Goal: Information Seeking & Learning: Learn about a topic

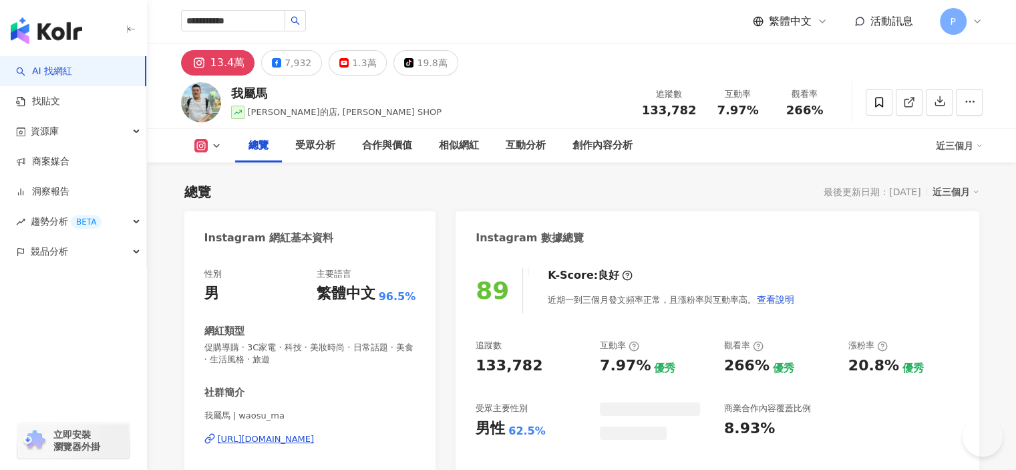
click at [300, 23] on icon "search" at bounding box center [295, 20] width 9 height 9
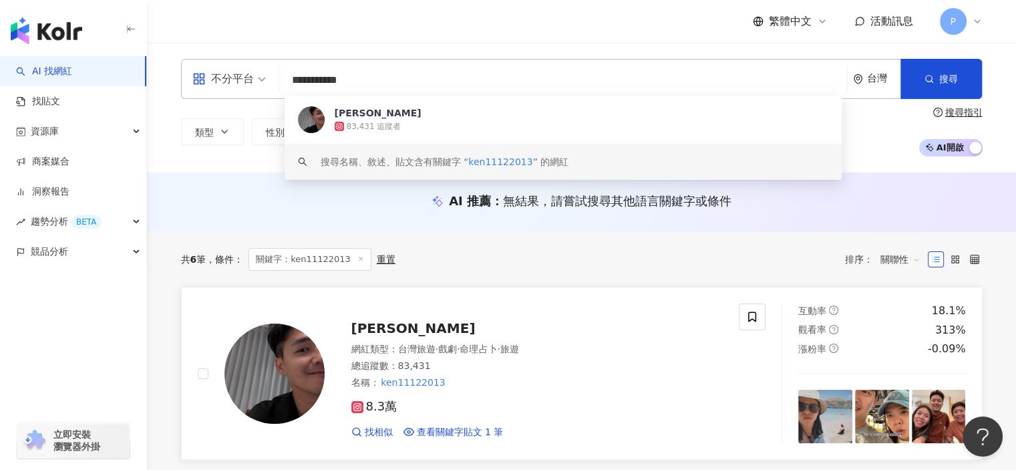
click at [409, 313] on div "Ken Chang 網紅類型 ： 台灣旅遊 · 戲劇 · 命理占卜 · 旅遊 總追蹤數 ： 83,431 名稱 ： ken11122013 8.3萬 找相似 …" at bounding box center [524, 373] width 399 height 130
drag, startPoint x: 375, startPoint y: 77, endPoint x: 47, endPoint y: 87, distance: 328.2
paste input "**"
type input "**********"
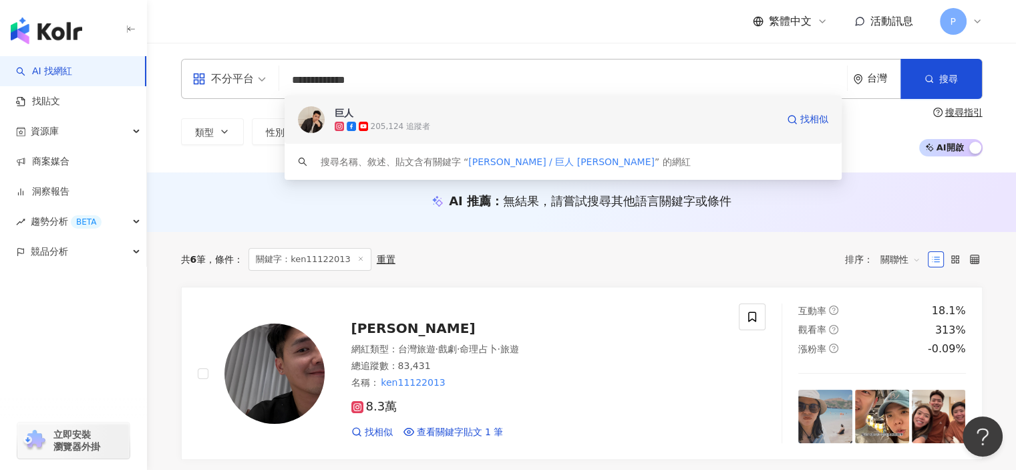
click at [379, 110] on span "巨人" at bounding box center [556, 112] width 443 height 13
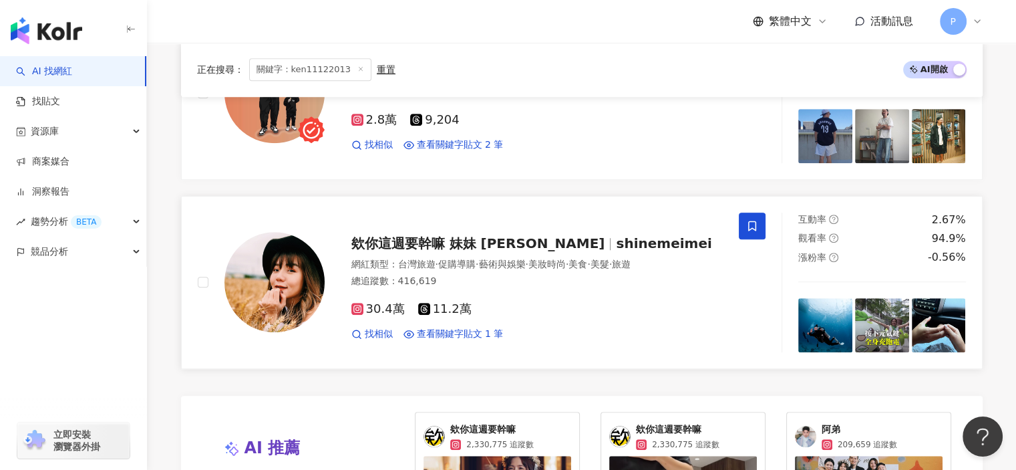
scroll to position [1069, 0]
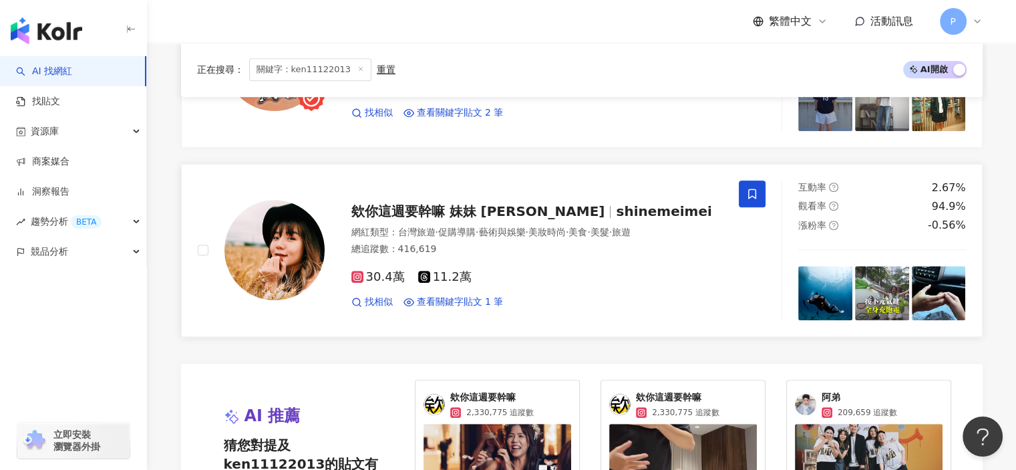
click at [478, 209] on span "欸你這週要幹嘛 妹妹 Shine" at bounding box center [478, 211] width 254 height 16
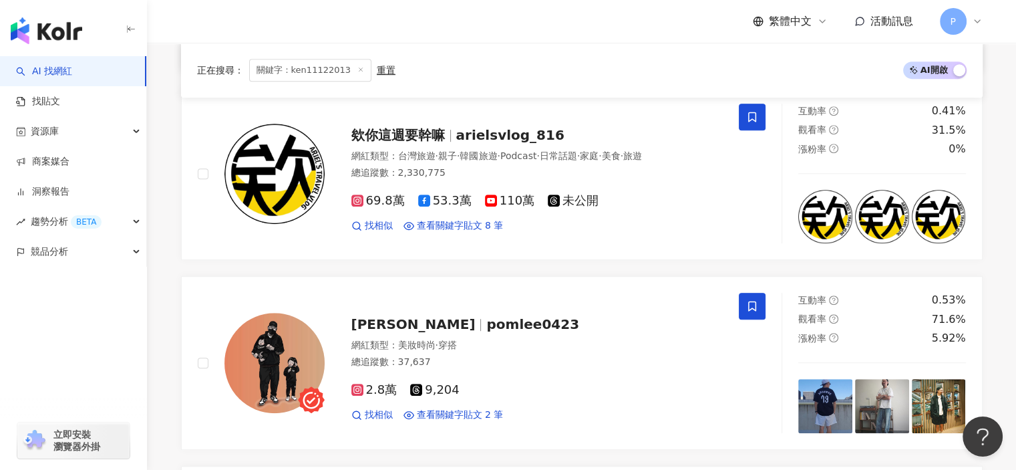
scroll to position [617, 0]
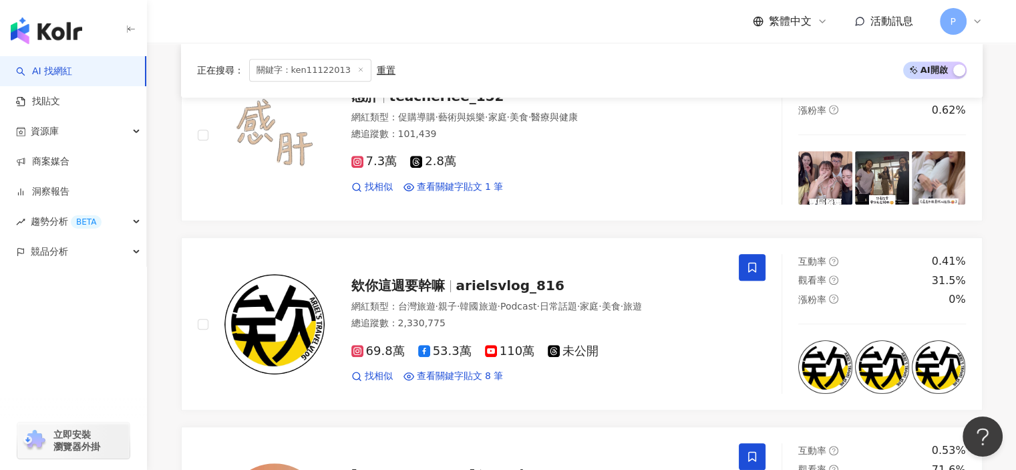
click at [353, 64] on span "關鍵字：ken11122013" at bounding box center [310, 70] width 122 height 23
click at [357, 71] on icon at bounding box center [360, 69] width 7 height 7
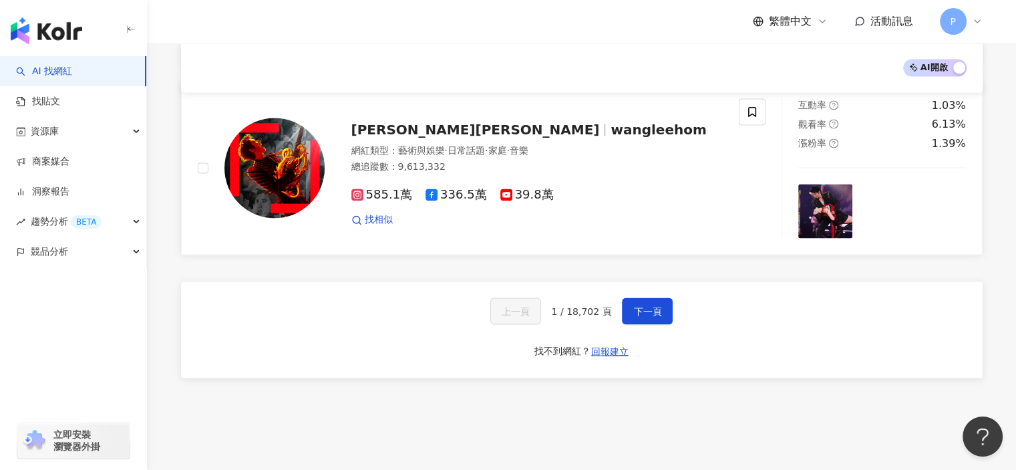
scroll to position [2177, 0]
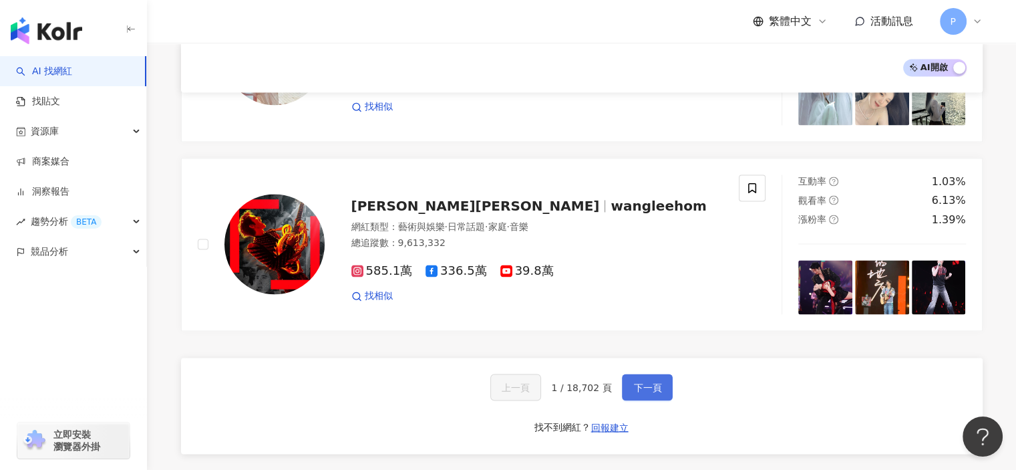
click at [657, 373] on button "下一頁" at bounding box center [647, 386] width 51 height 27
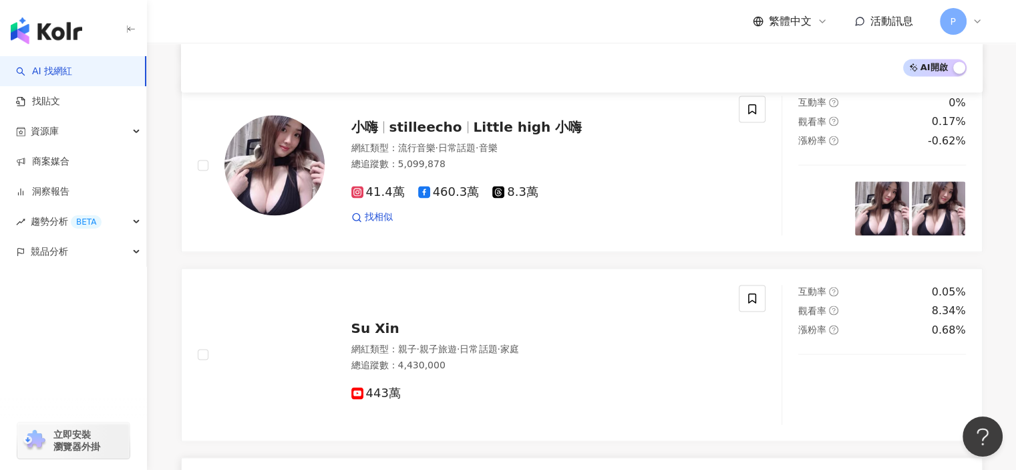
scroll to position [2133, 0]
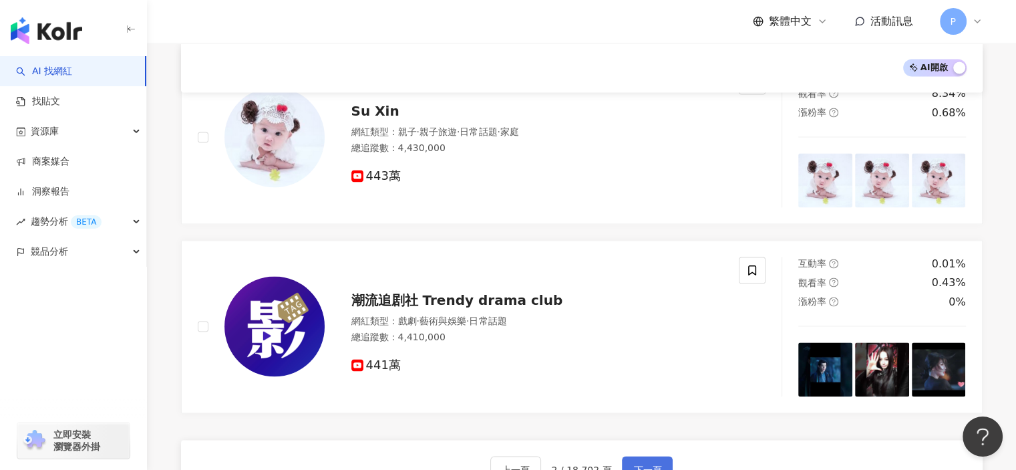
click at [654, 464] on span "下一頁" at bounding box center [647, 469] width 28 height 11
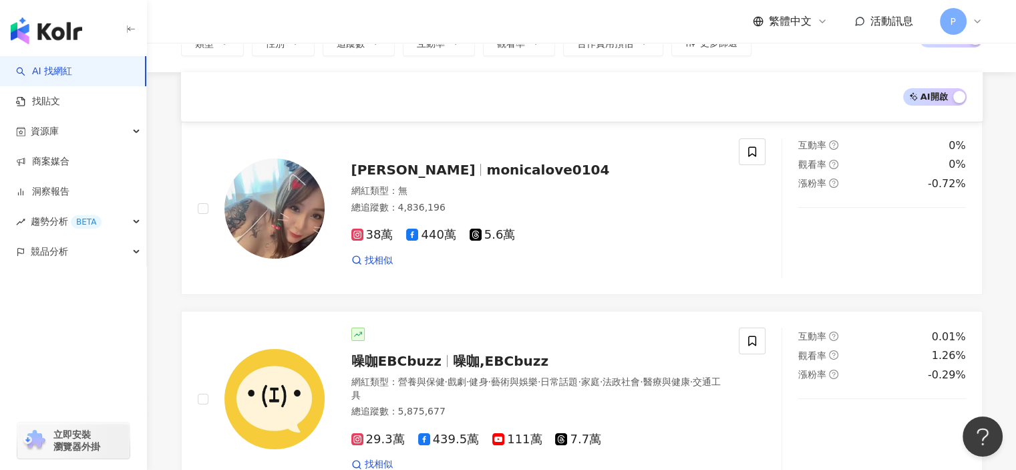
scroll to position [0, 0]
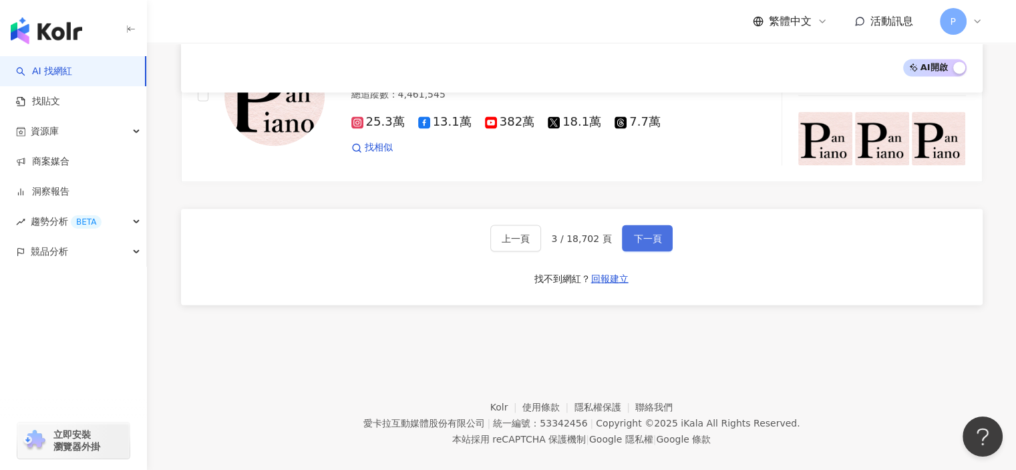
click at [658, 224] on button "下一頁" at bounding box center [647, 237] width 51 height 27
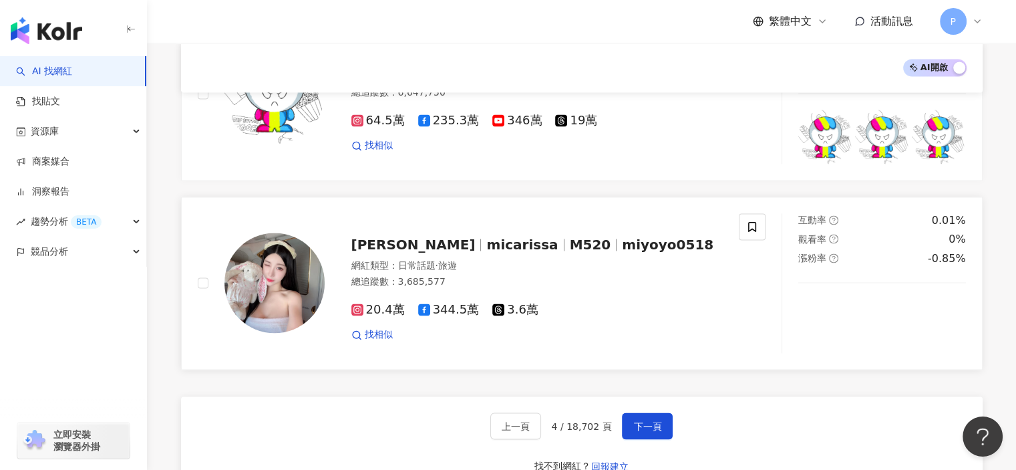
scroll to position [2310, 0]
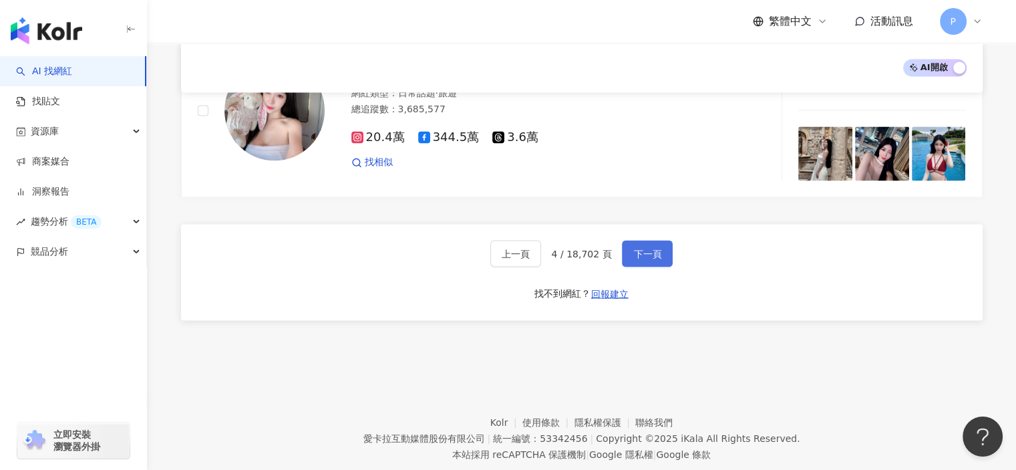
click at [653, 248] on span "下一頁" at bounding box center [647, 253] width 28 height 11
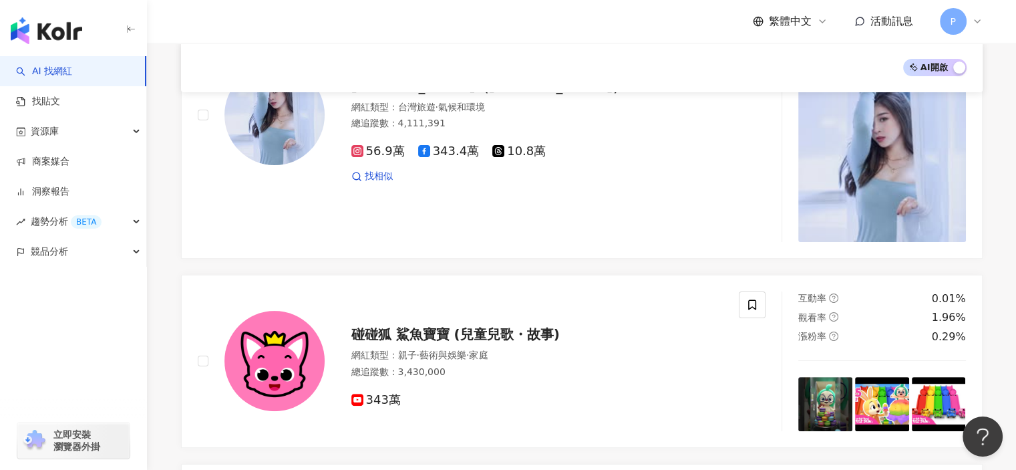
scroll to position [0, 0]
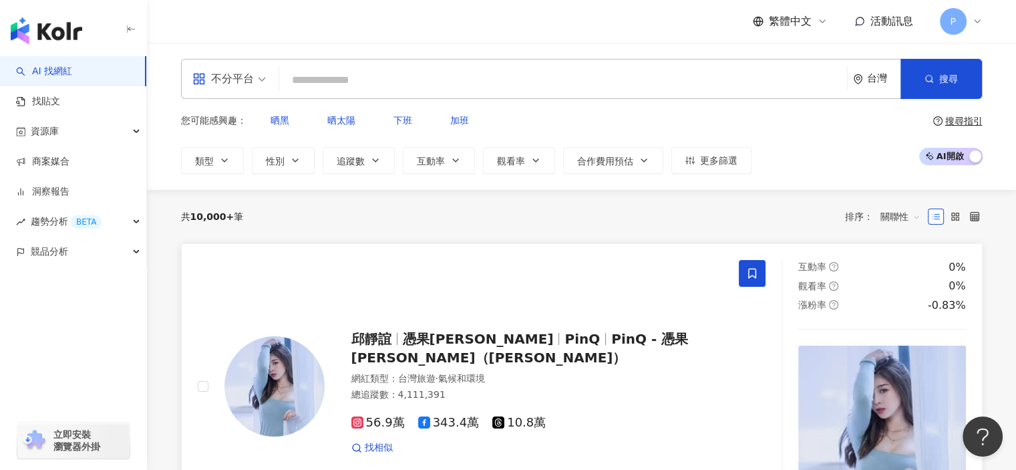
click at [386, 331] on span "邱靜誼" at bounding box center [371, 339] width 40 height 16
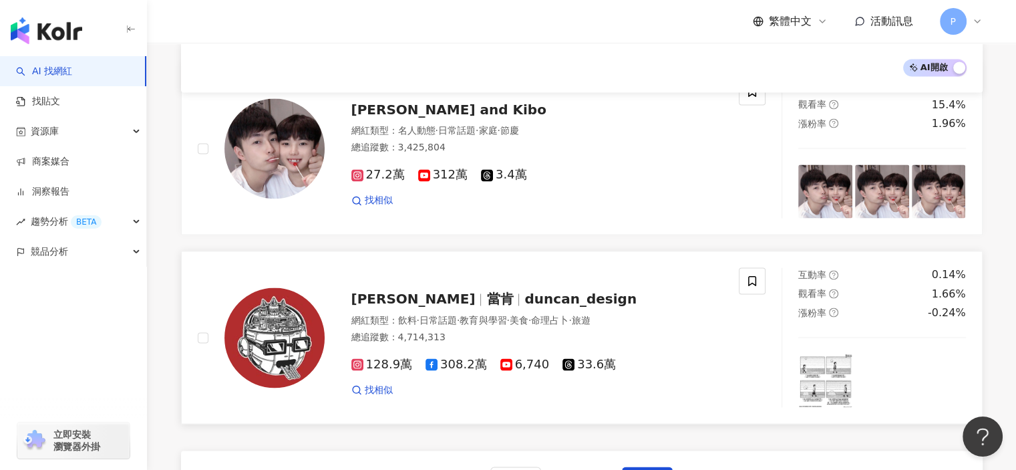
scroll to position [2463, 0]
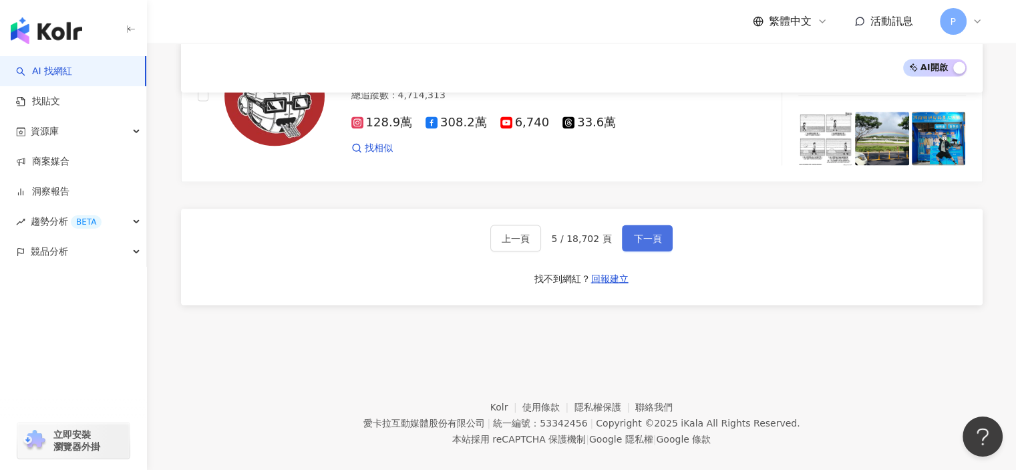
click at [644, 233] on span "下一頁" at bounding box center [647, 238] width 28 height 11
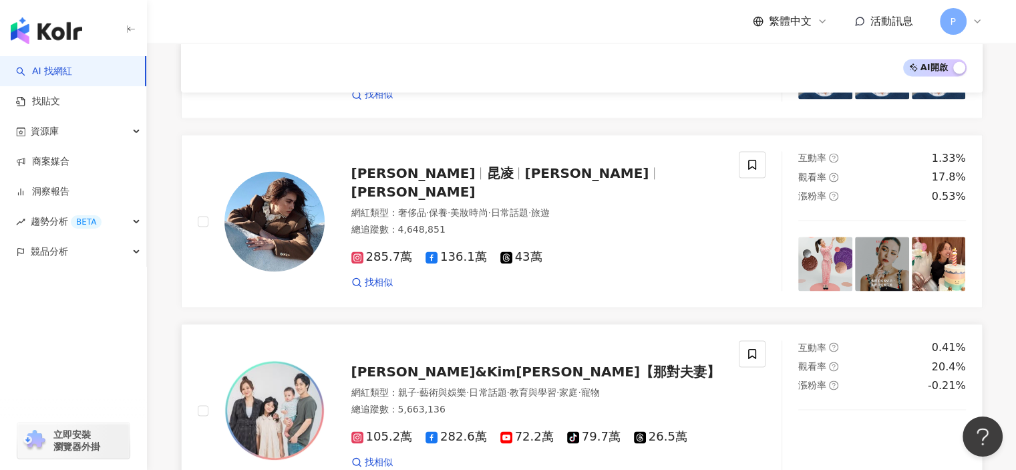
scroll to position [2133, 0]
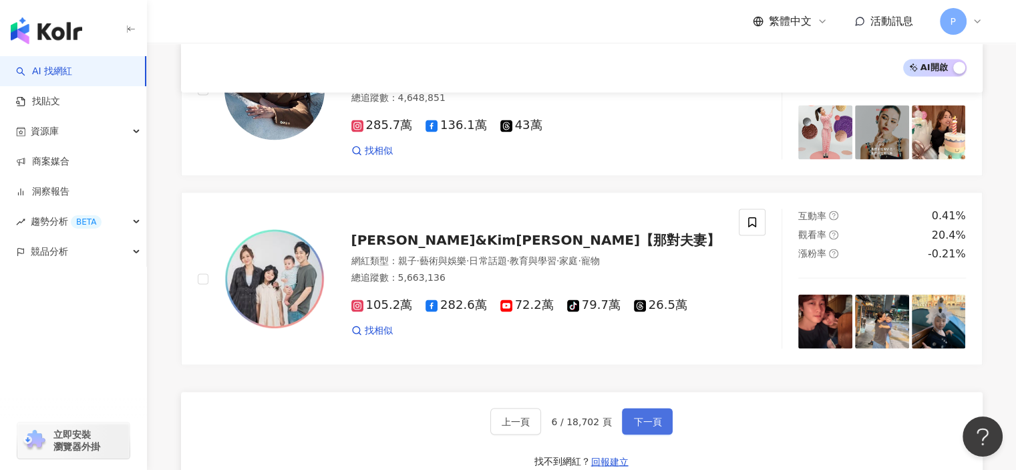
click at [651, 416] on span "下一頁" at bounding box center [647, 421] width 28 height 11
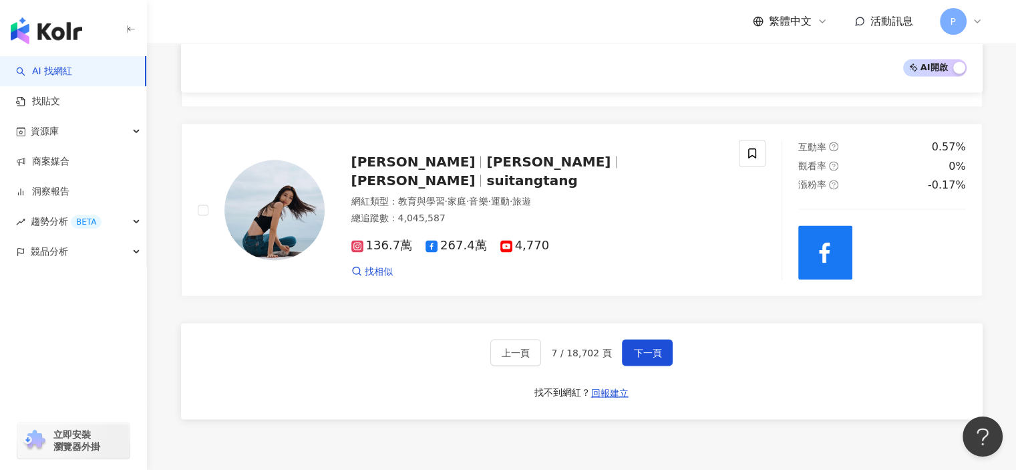
scroll to position [2339, 0]
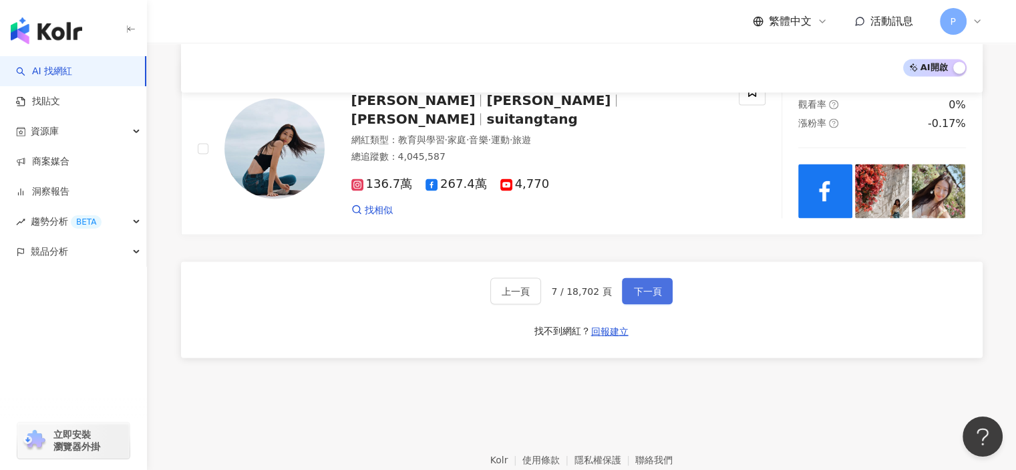
click at [653, 277] on button "下一頁" at bounding box center [647, 290] width 51 height 27
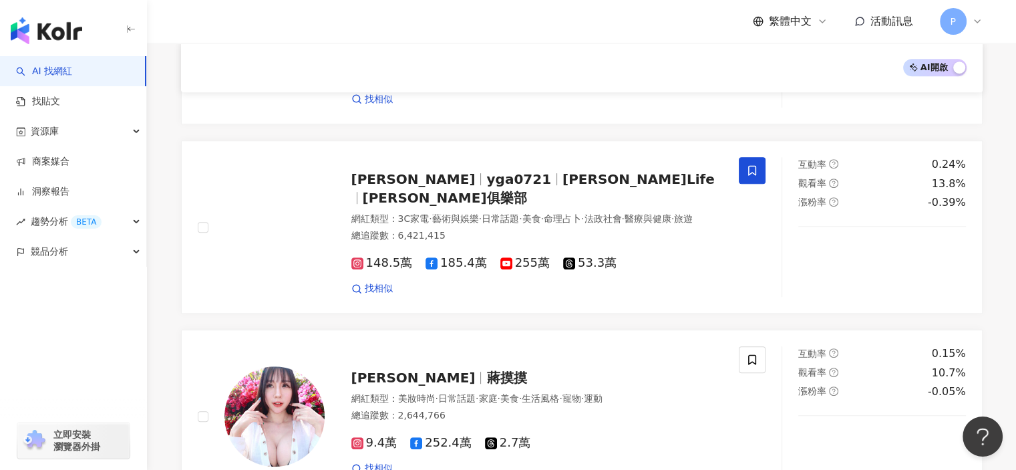
scroll to position [2310, 0]
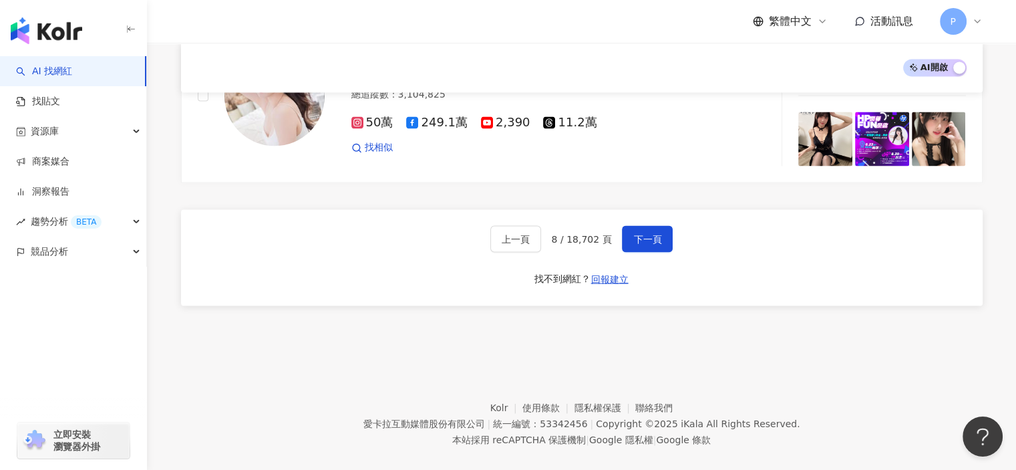
click at [254, 245] on div "上一頁 8 / 18,702 頁 下一頁 找不到網紅？ 回報建立" at bounding box center [582, 257] width 802 height 96
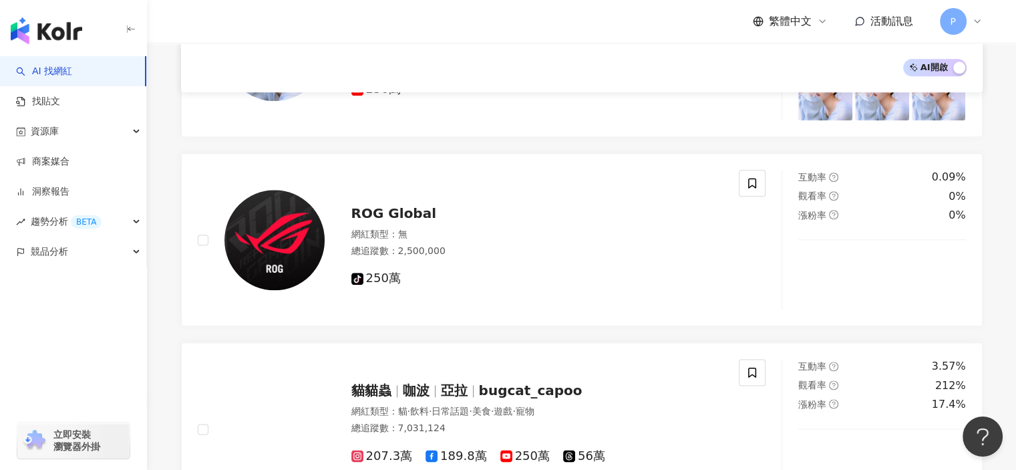
scroll to position [2133, 0]
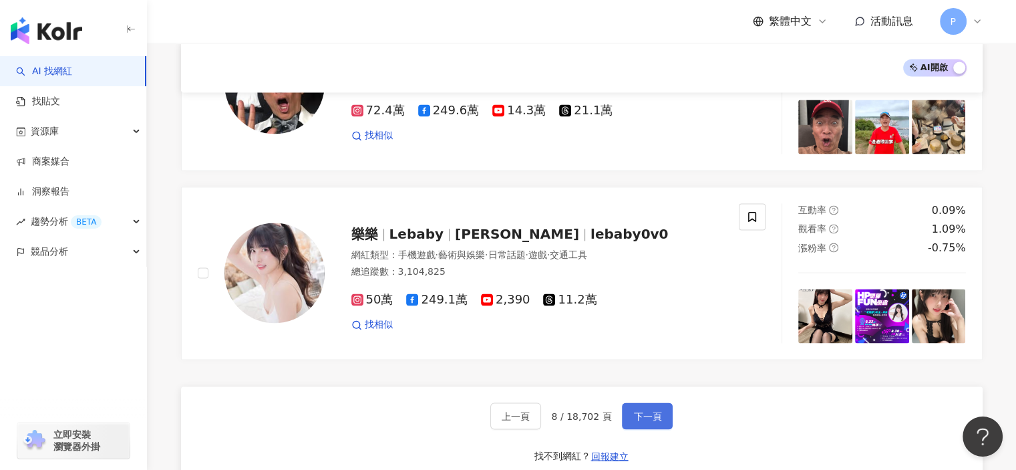
click at [644, 410] on span "下一頁" at bounding box center [647, 415] width 28 height 11
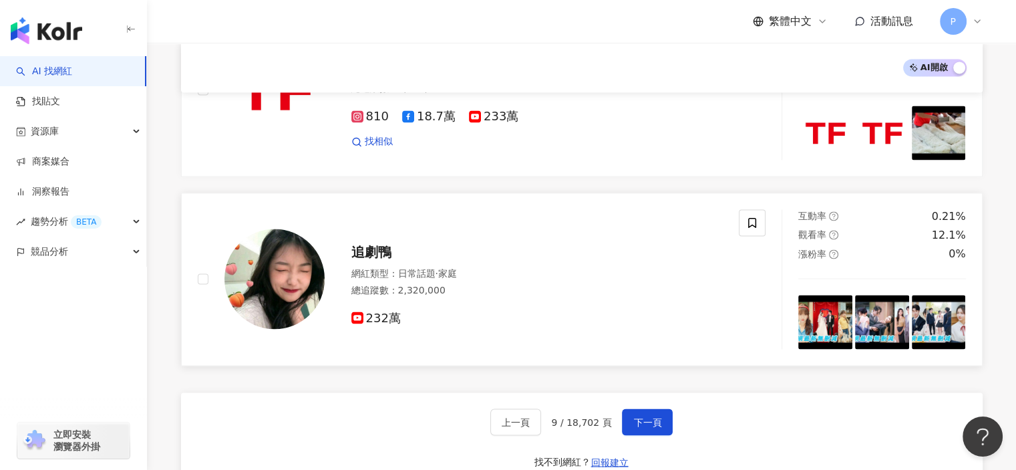
scroll to position [2277, 0]
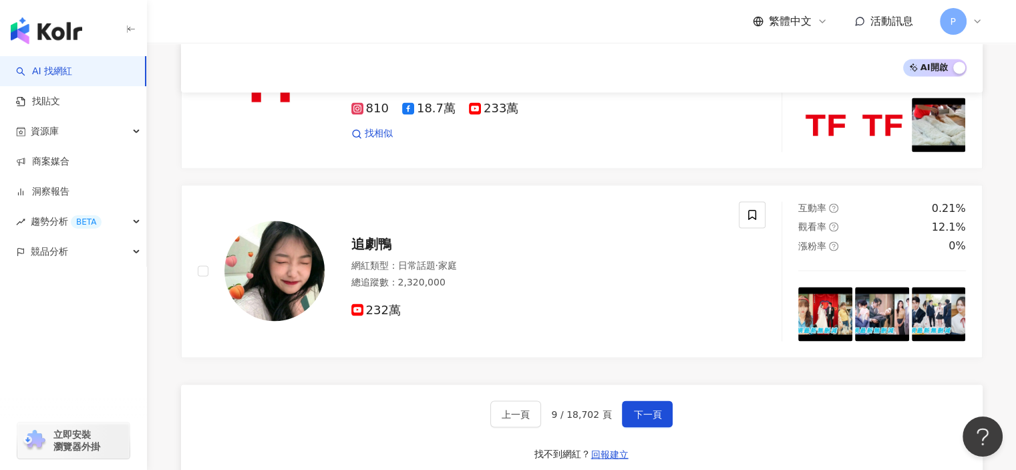
click at [638, 384] on div "上一頁 9 / 18,702 頁 下一頁 找不到網紅？ 回報建立" at bounding box center [582, 432] width 802 height 96
click at [635, 400] on button "下一頁" at bounding box center [647, 413] width 51 height 27
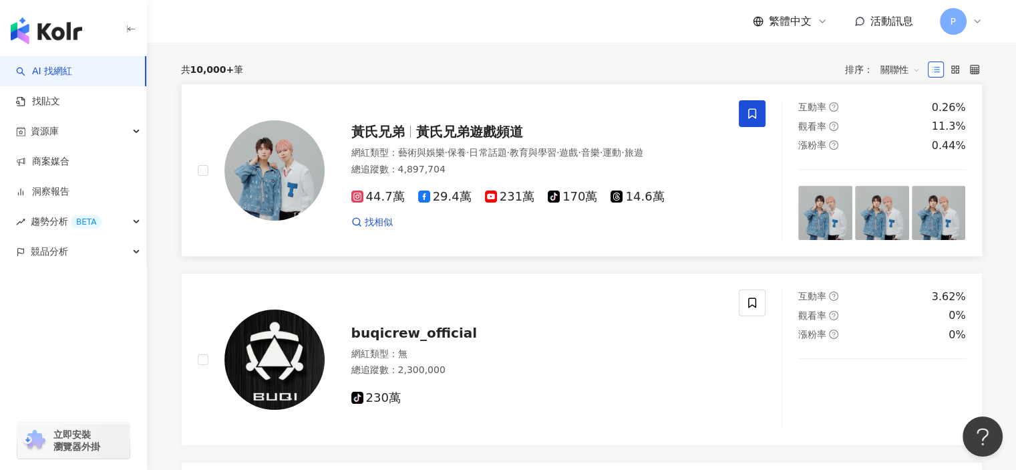
scroll to position [93, 0]
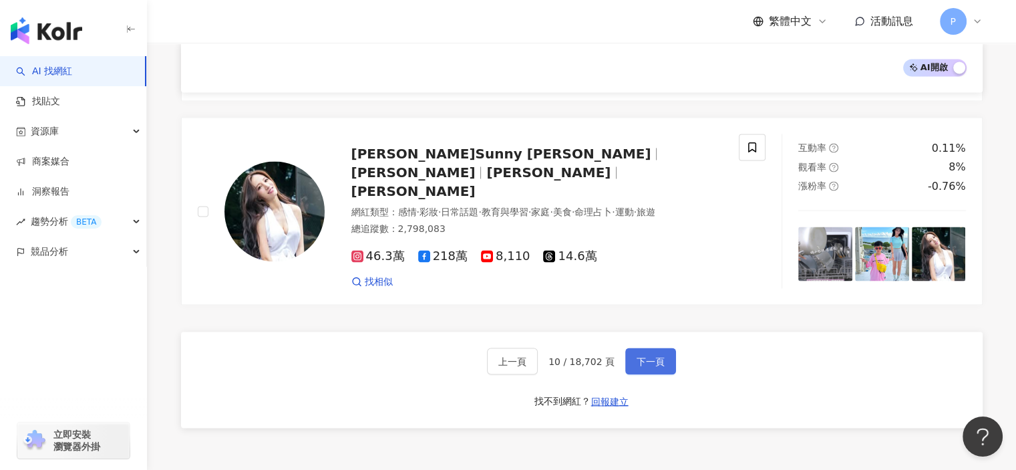
click at [654, 347] on button "下一頁" at bounding box center [650, 360] width 51 height 27
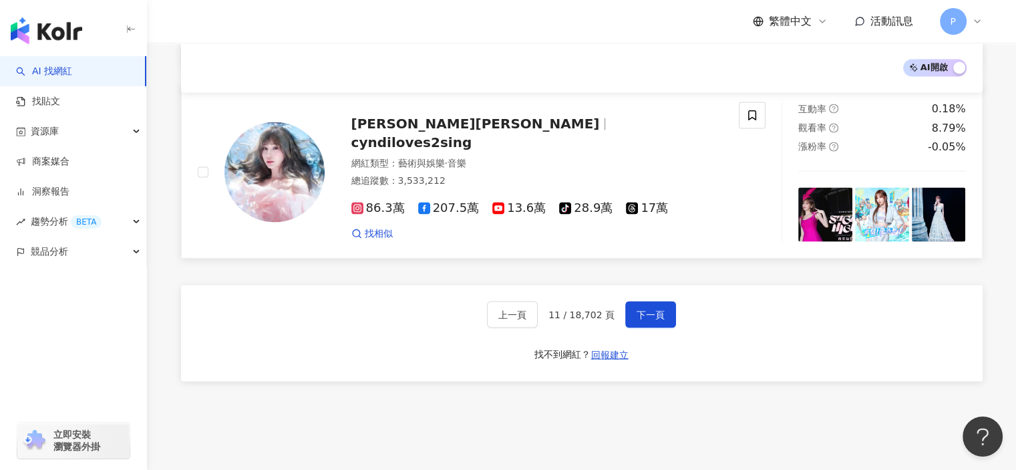
scroll to position [2293, 0]
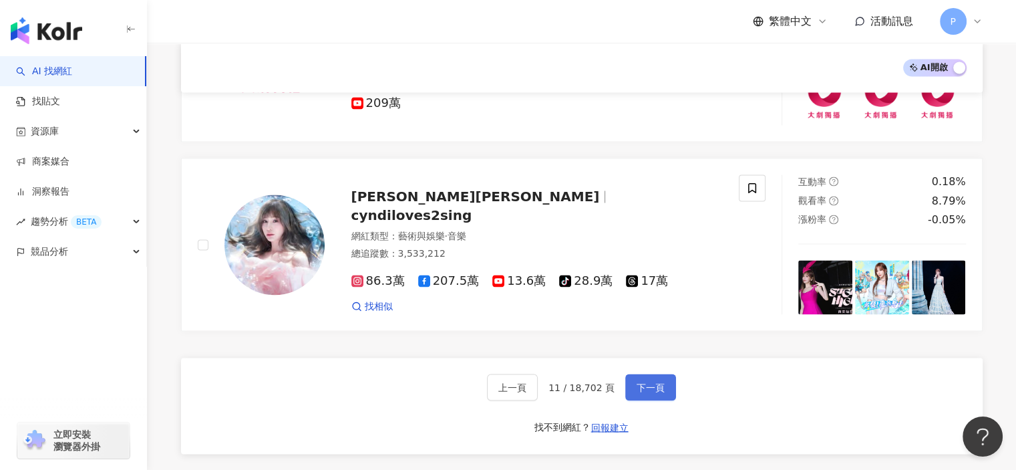
click at [661, 373] on button "下一頁" at bounding box center [650, 386] width 51 height 27
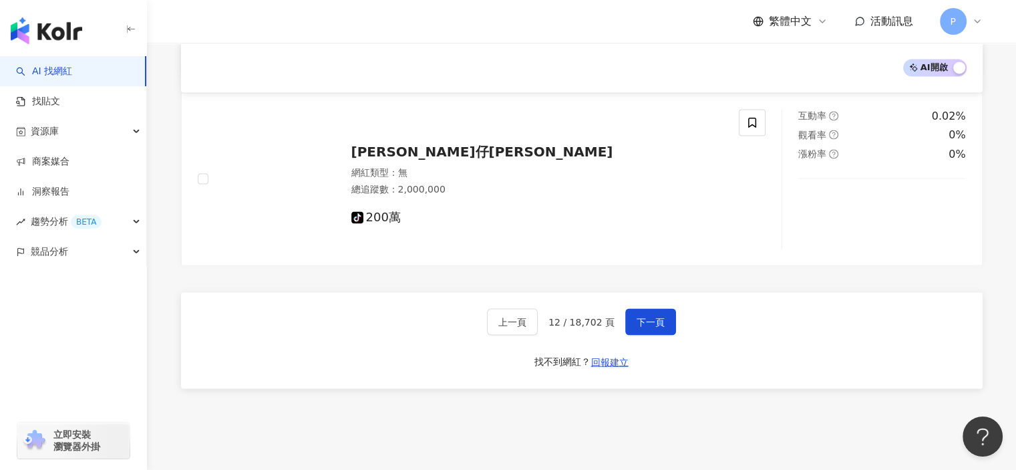
scroll to position [2272, 0]
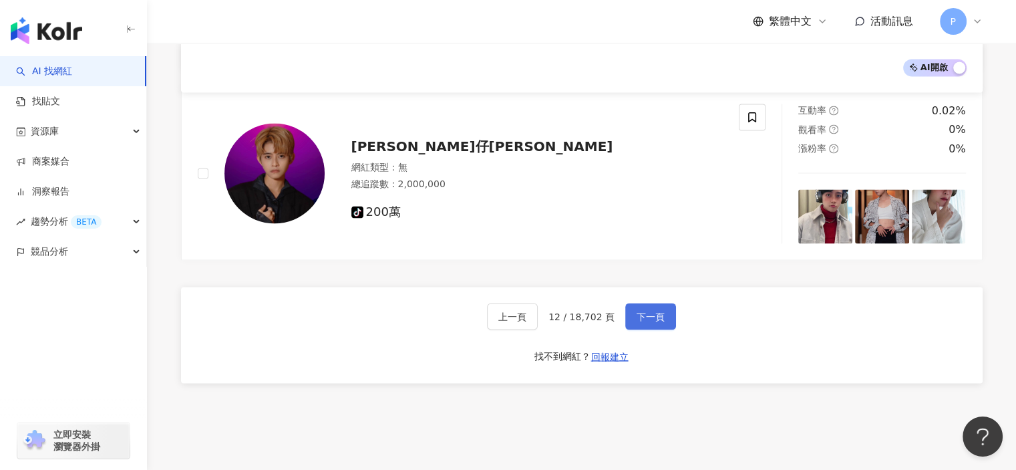
click at [657, 311] on span "下一頁" at bounding box center [651, 316] width 28 height 11
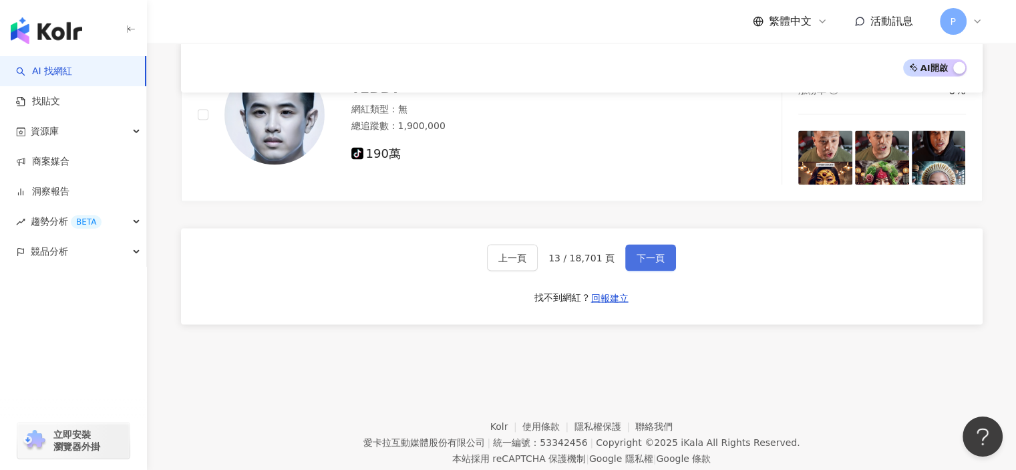
click at [628, 244] on button "下一頁" at bounding box center [650, 257] width 51 height 27
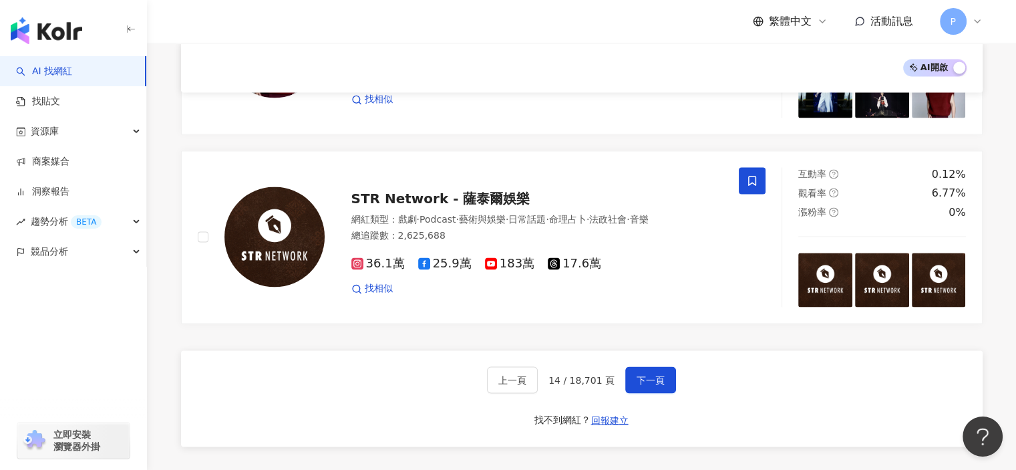
scroll to position [2264, 0]
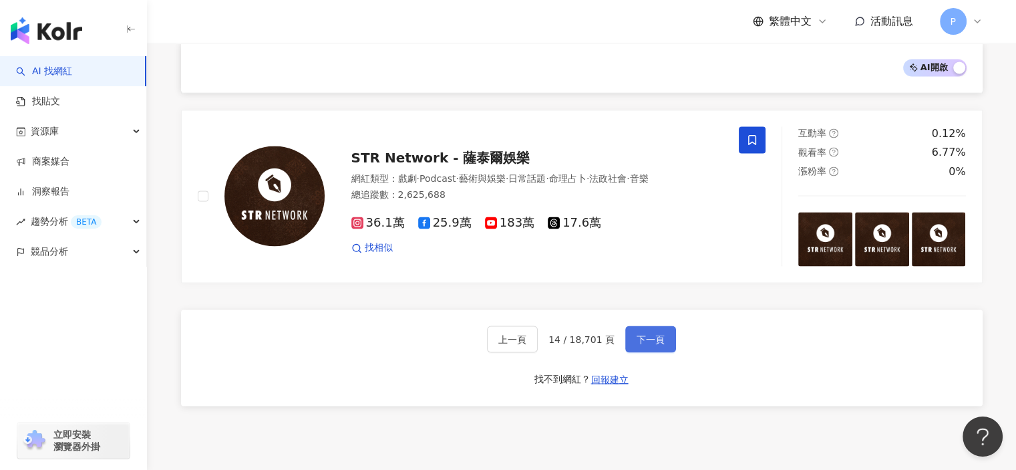
click at [646, 325] on button "下一頁" at bounding box center [650, 338] width 51 height 27
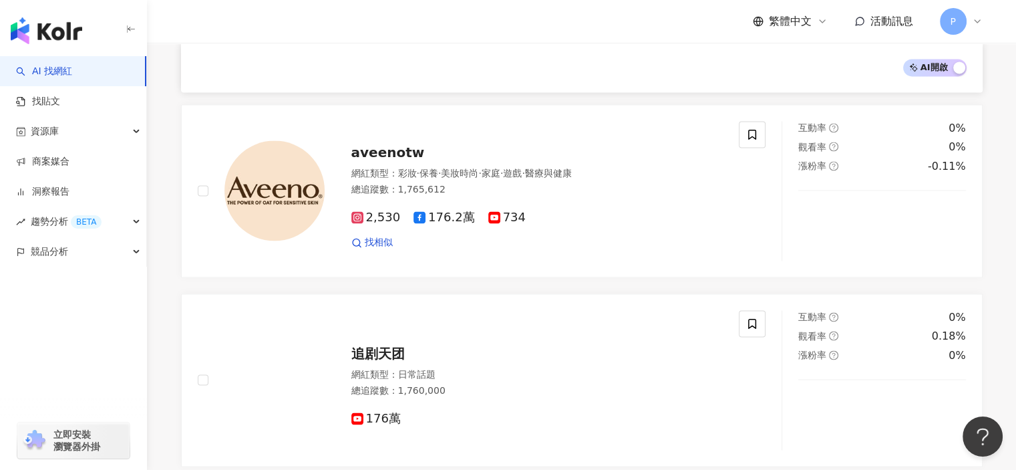
scroll to position [2205, 0]
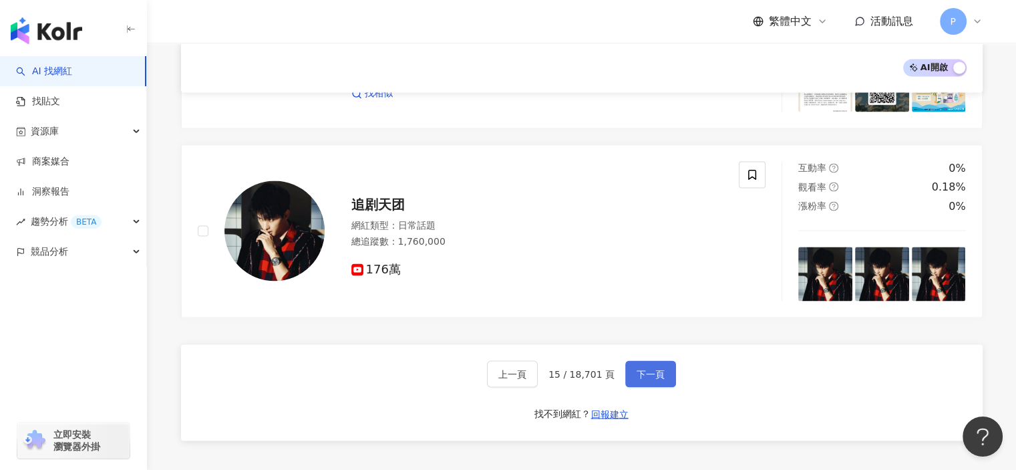
click at [643, 368] on span "下一頁" at bounding box center [651, 373] width 28 height 11
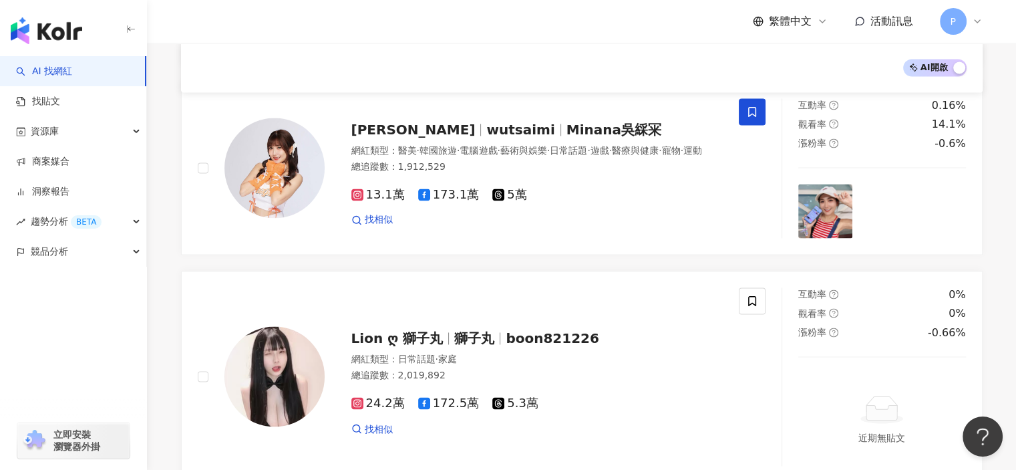
scroll to position [2306, 0]
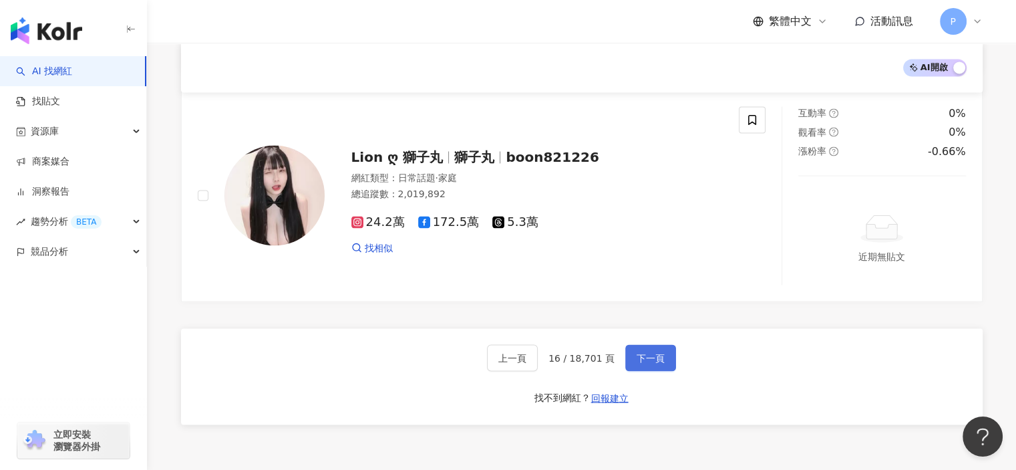
click at [627, 344] on button "下一頁" at bounding box center [650, 357] width 51 height 27
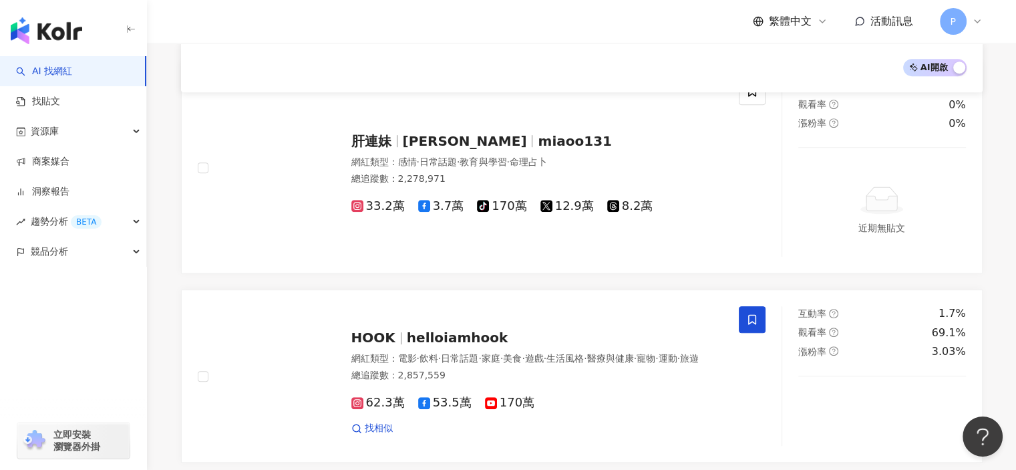
scroll to position [2353, 0]
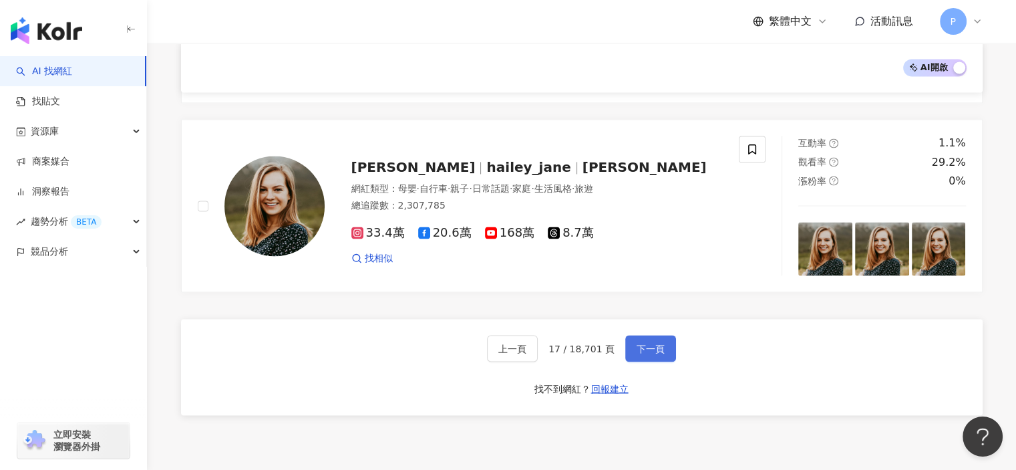
click at [656, 341] on button "下一頁" at bounding box center [650, 348] width 51 height 27
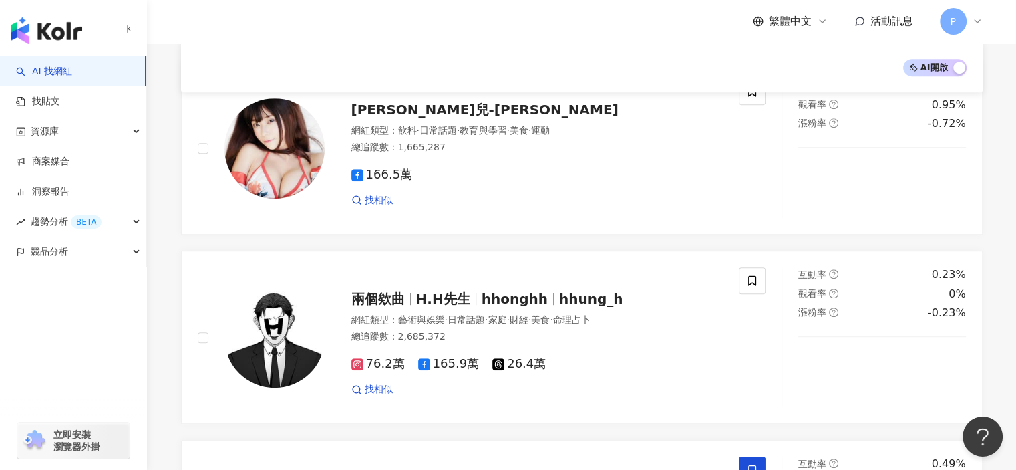
scroll to position [2200, 0]
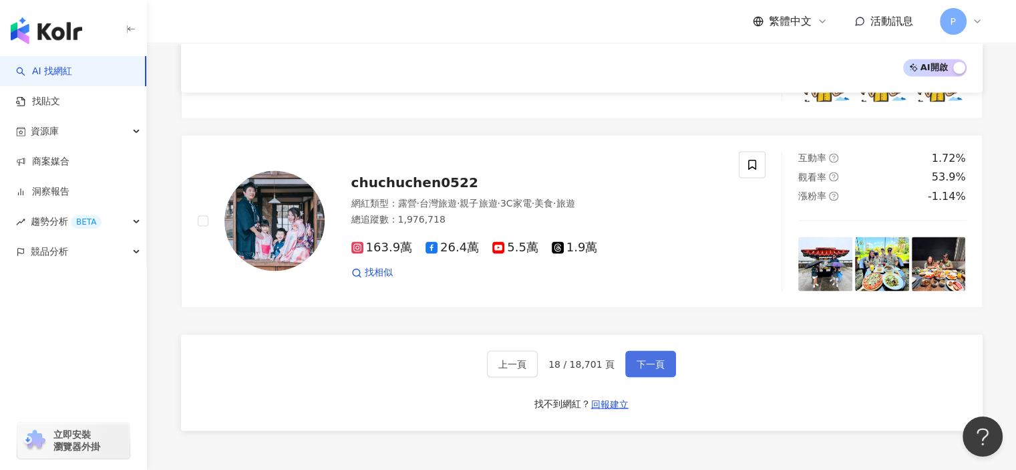
click at [663, 350] on button "下一頁" at bounding box center [650, 363] width 51 height 27
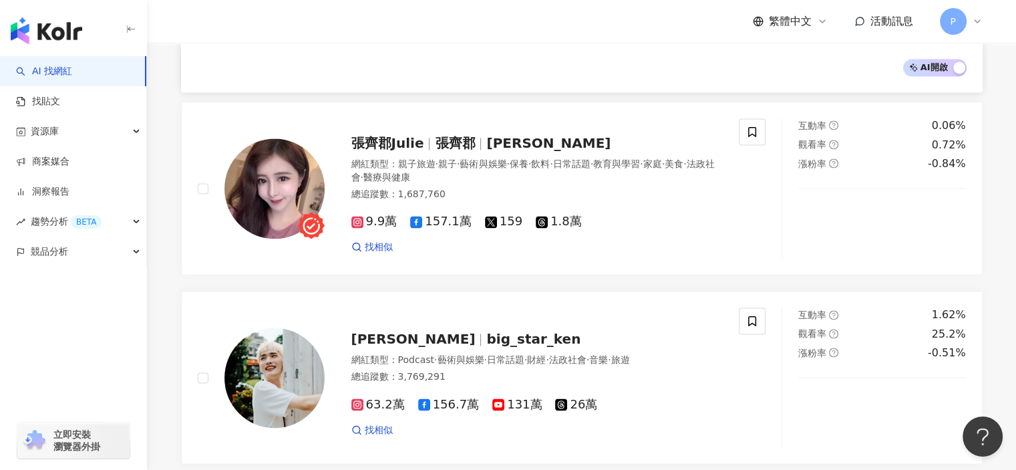
scroll to position [2424, 0]
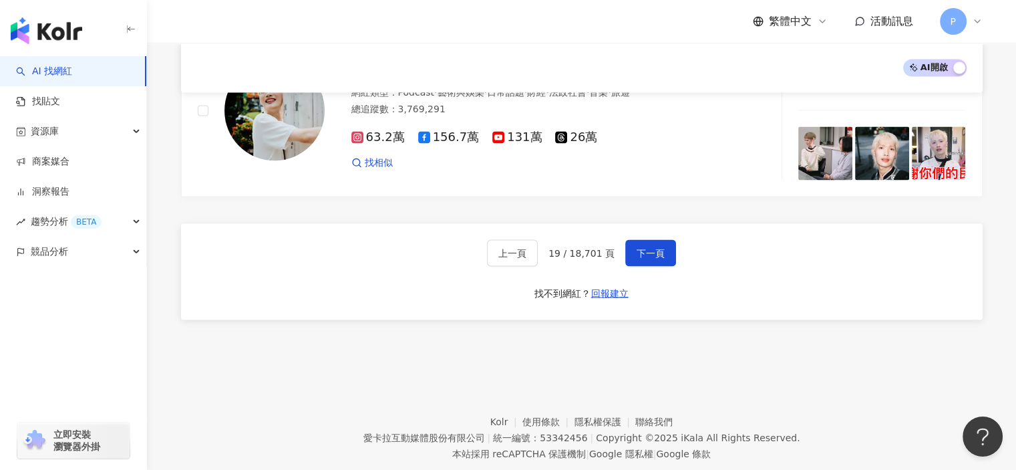
drag, startPoint x: 640, startPoint y: 215, endPoint x: 588, endPoint y: 209, distance: 52.5
click at [641, 247] on span "下一頁" at bounding box center [651, 252] width 28 height 11
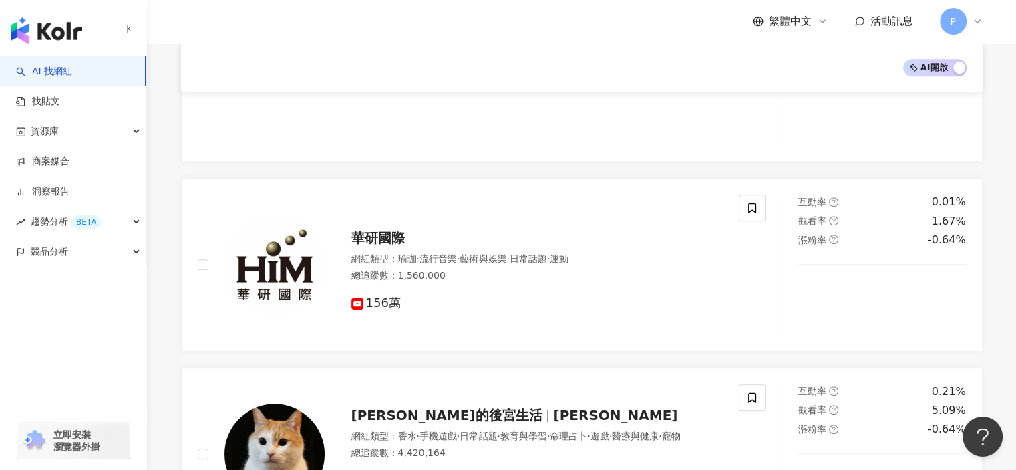
scroll to position [2604, 0]
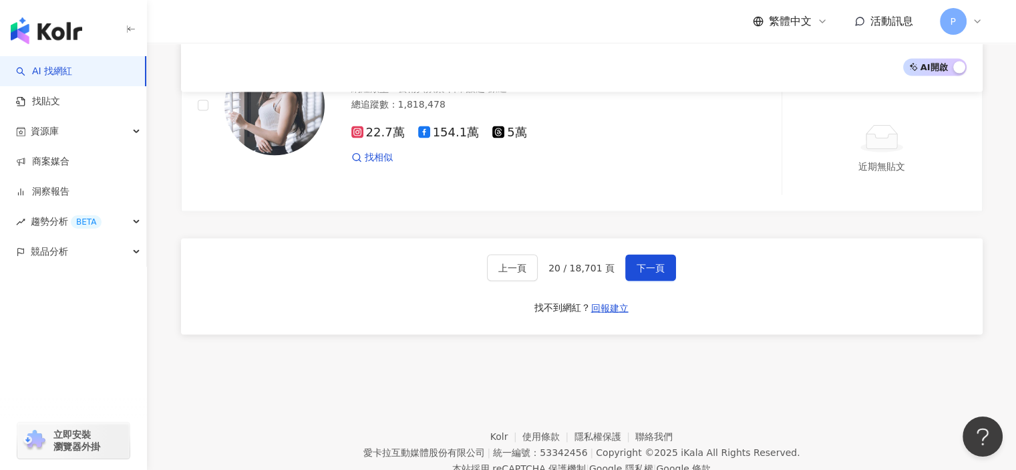
click at [332, 239] on div "上一頁 20 / 18,701 頁 下一頁 找不到網紅？ 回報建立" at bounding box center [582, 287] width 802 height 96
click at [628, 255] on button "下一頁" at bounding box center [650, 268] width 51 height 27
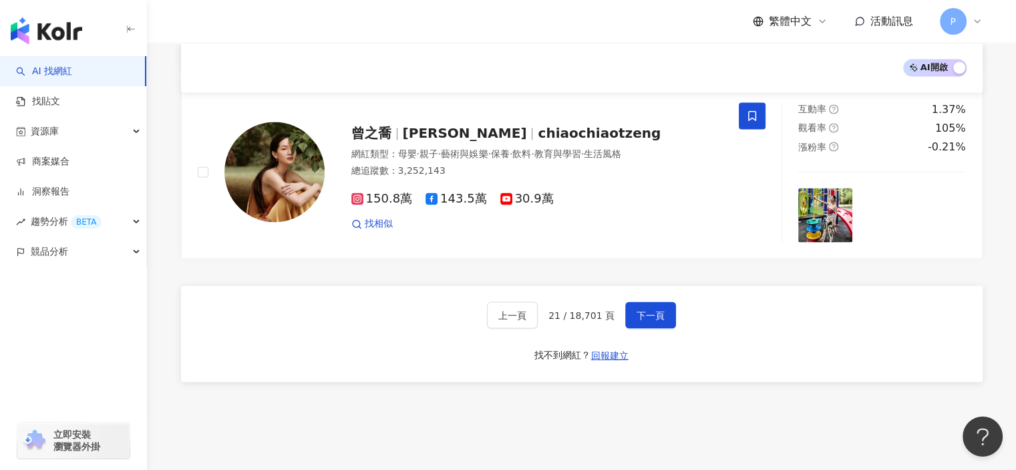
scroll to position [2205, 0]
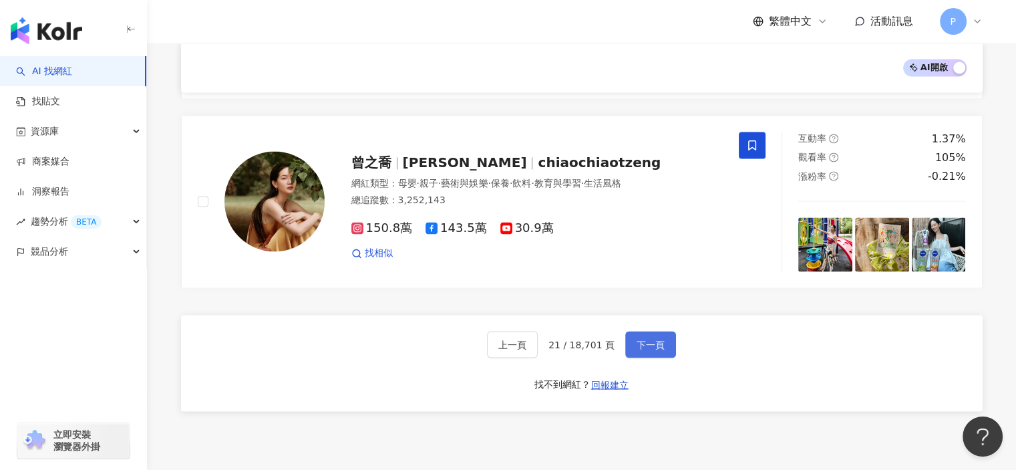
click at [643, 339] on span "下一頁" at bounding box center [651, 344] width 28 height 11
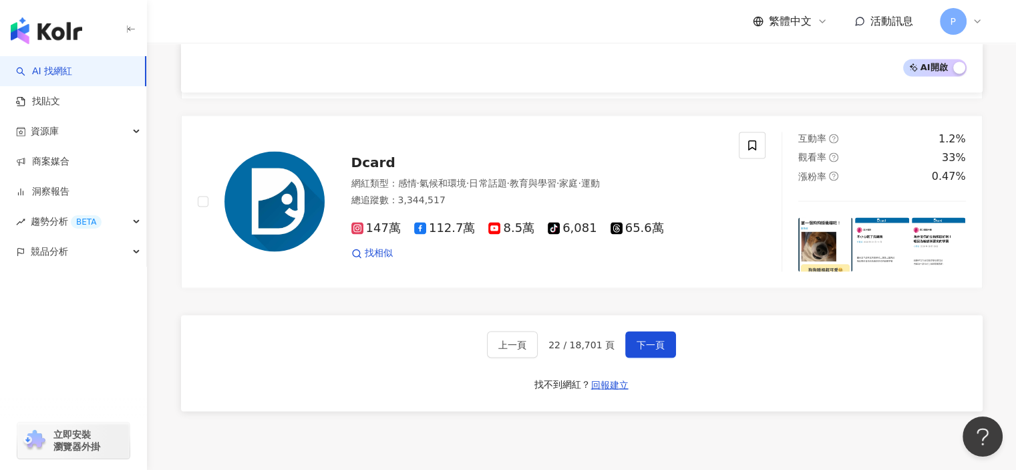
drag, startPoint x: 174, startPoint y: 275, endPoint x: 180, endPoint y: 270, distance: 7.6
drag, startPoint x: 690, startPoint y: 440, endPoint x: 628, endPoint y: 239, distance: 210.9
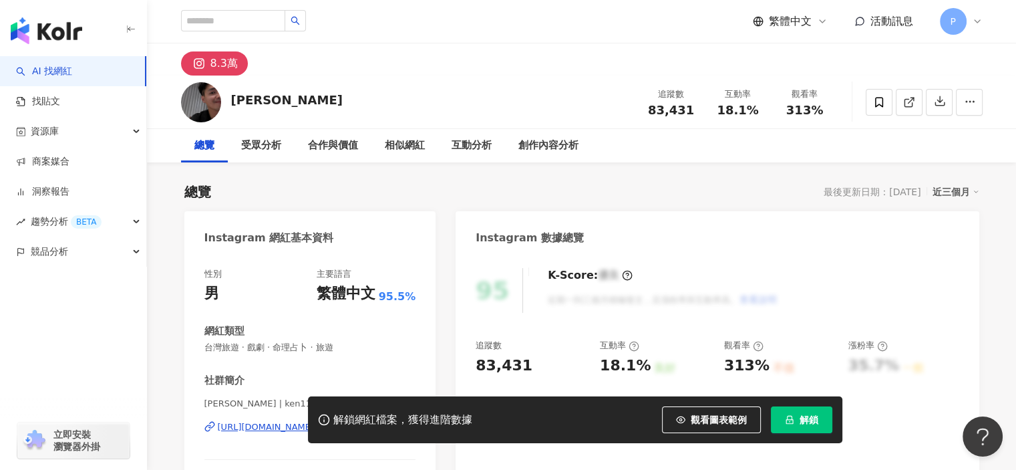
click at [783, 412] on button "解鎖" at bounding box center [801, 419] width 61 height 27
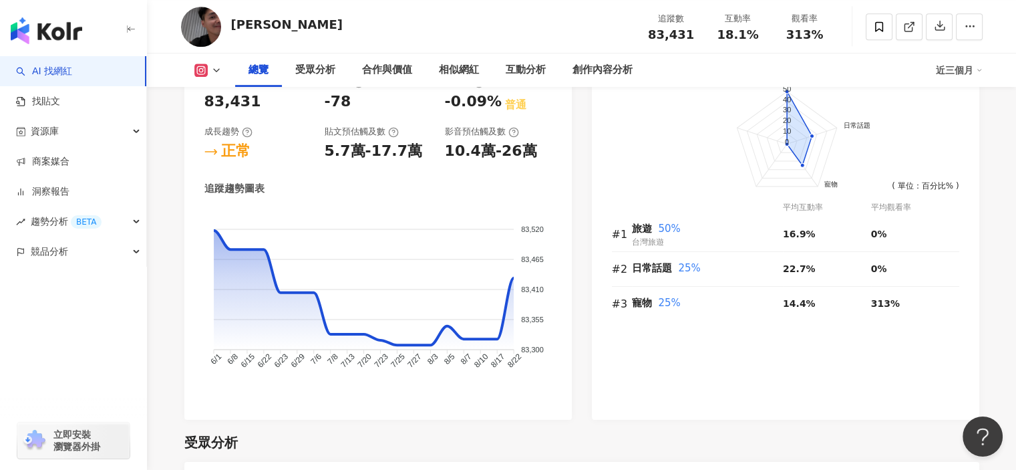
scroll to position [1136, 0]
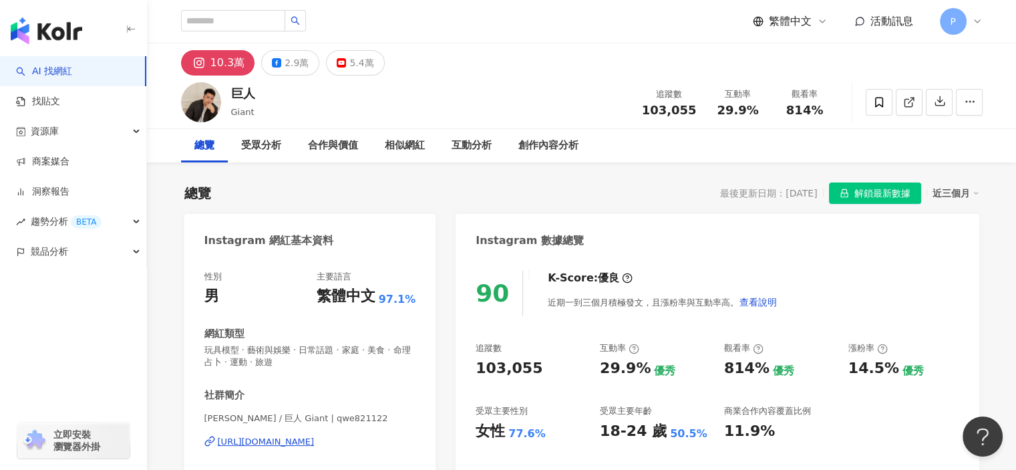
drag, startPoint x: 889, startPoint y: 277, endPoint x: 880, endPoint y: 276, distance: 8.7
click at [889, 277] on div "90 K-Score : 優良 近期一到三個月積極發文，且漲粉率與互動率高。 查看說明" at bounding box center [717, 293] width 483 height 45
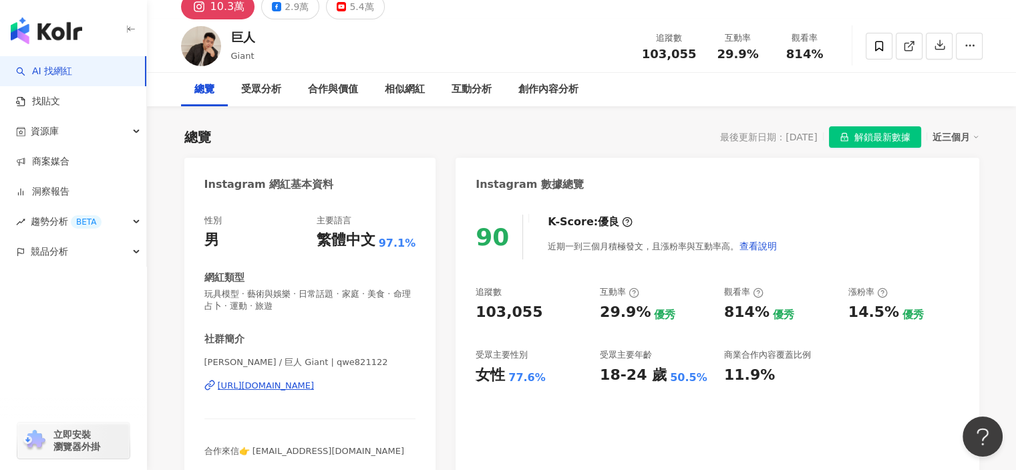
scroll to position [200, 0]
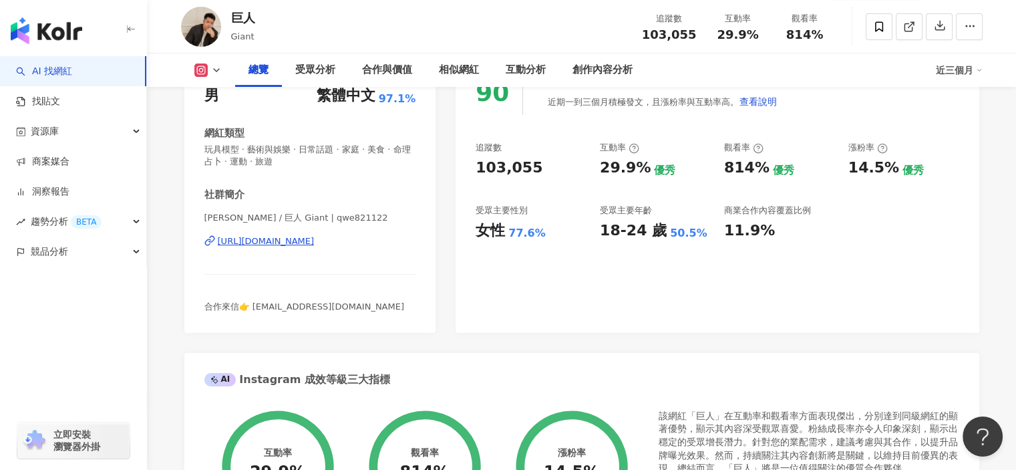
click at [311, 239] on div "https://www.instagram.com/qwe821122/" at bounding box center [266, 241] width 97 height 12
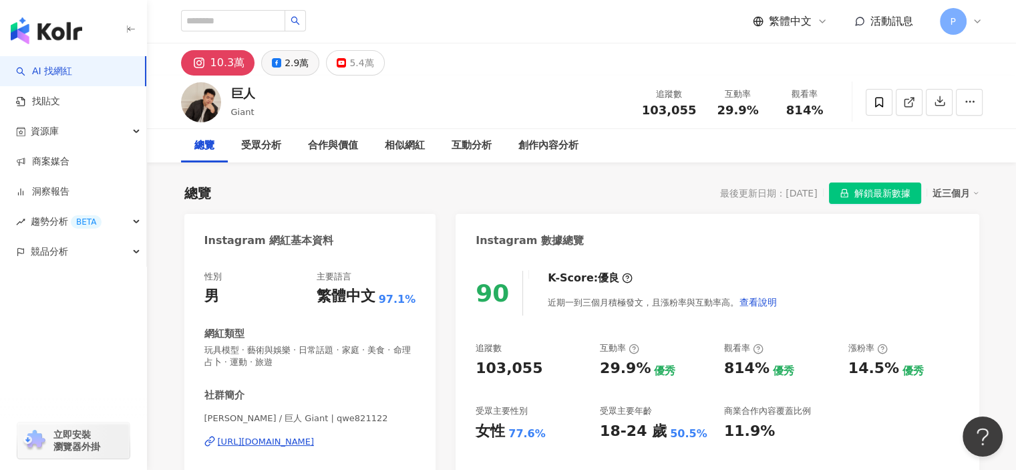
click at [302, 58] on div "2.9萬" at bounding box center [297, 62] width 24 height 19
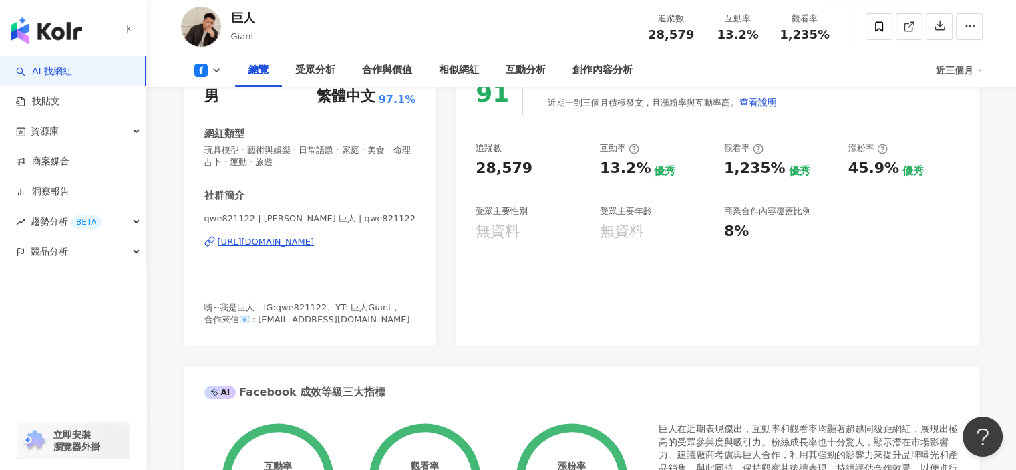
scroll to position [200, 0]
click at [315, 241] on div "https://www.facebook.com/288359865155580" at bounding box center [266, 241] width 97 height 12
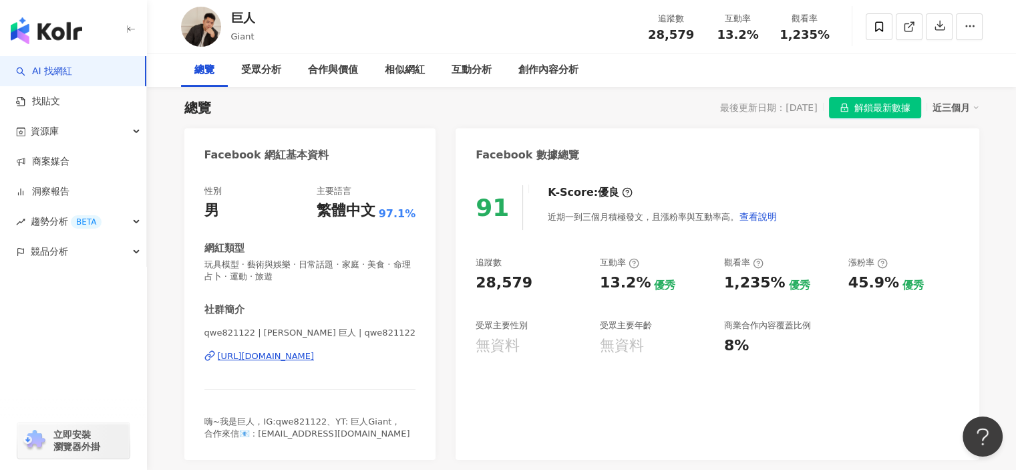
scroll to position [0, 0]
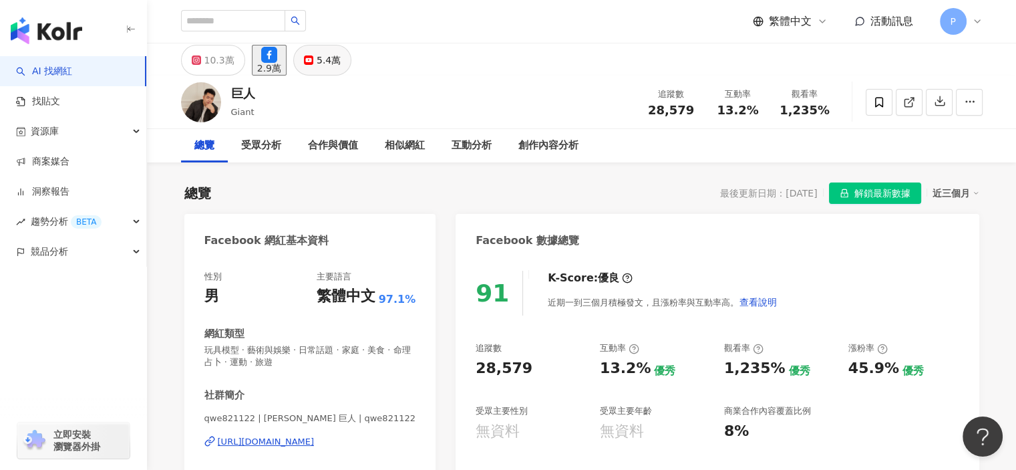
click at [341, 65] on div "5.4萬" at bounding box center [329, 60] width 24 height 19
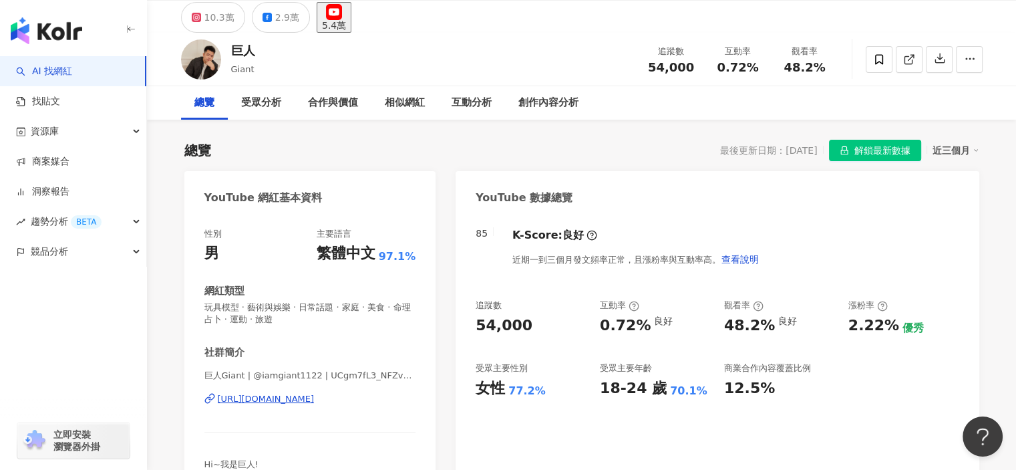
scroll to position [67, 0]
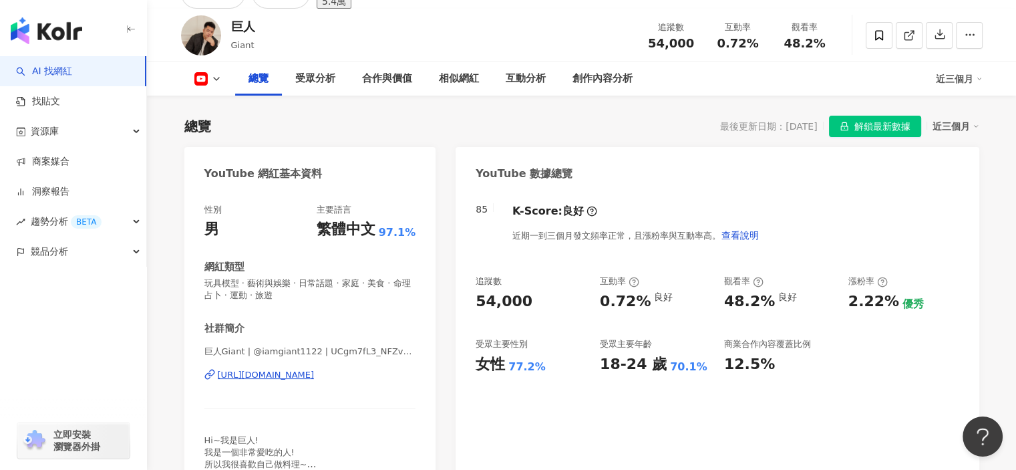
click at [307, 381] on div "https://www.youtube.com/channel/UCgm7fL3_NFZvS43vJB5cKcQ" at bounding box center [266, 375] width 97 height 12
click at [738, 414] on div "85 K-Score : 良好 近期一到三個月發文頻率正常，且漲粉率與互動率高。 查看說明 追蹤數 54,000 互動率 0.72% 良好 觀看率 48.2%…" at bounding box center [717, 351] width 523 height 322
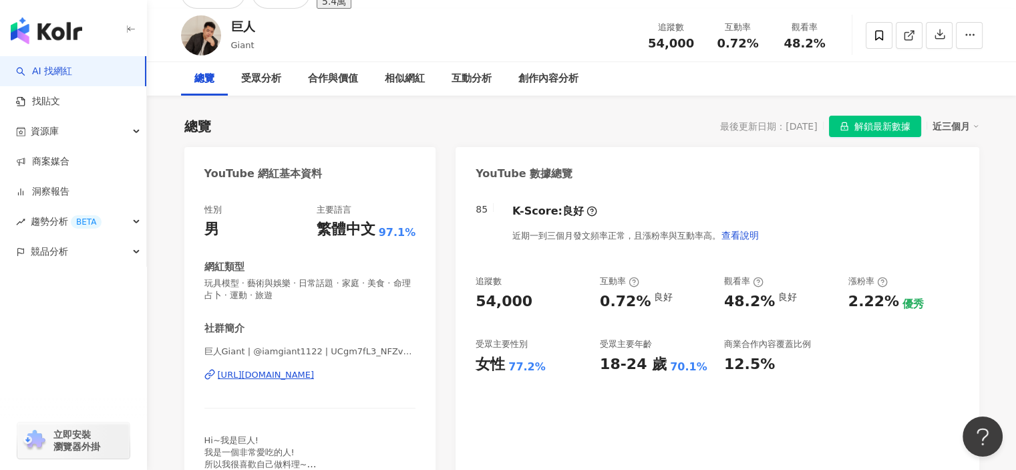
scroll to position [0, 0]
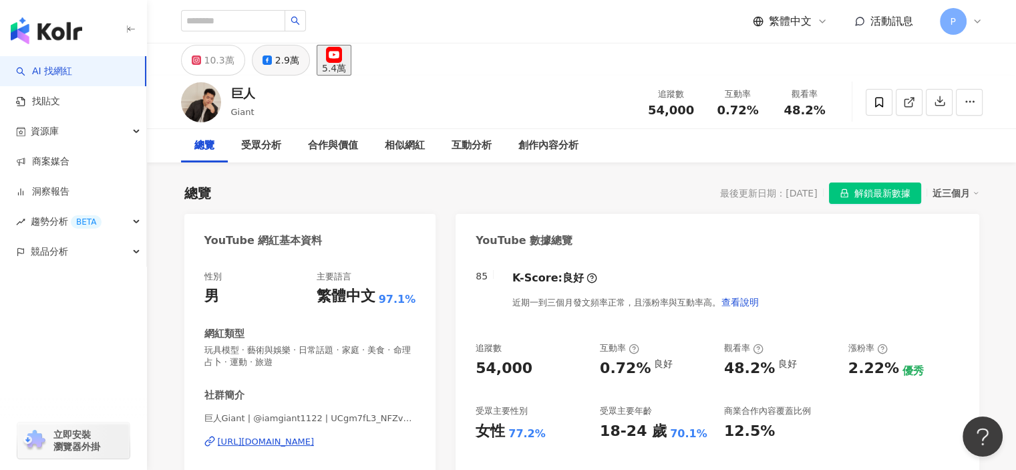
click at [275, 68] on div "2.9萬" at bounding box center [287, 60] width 24 height 19
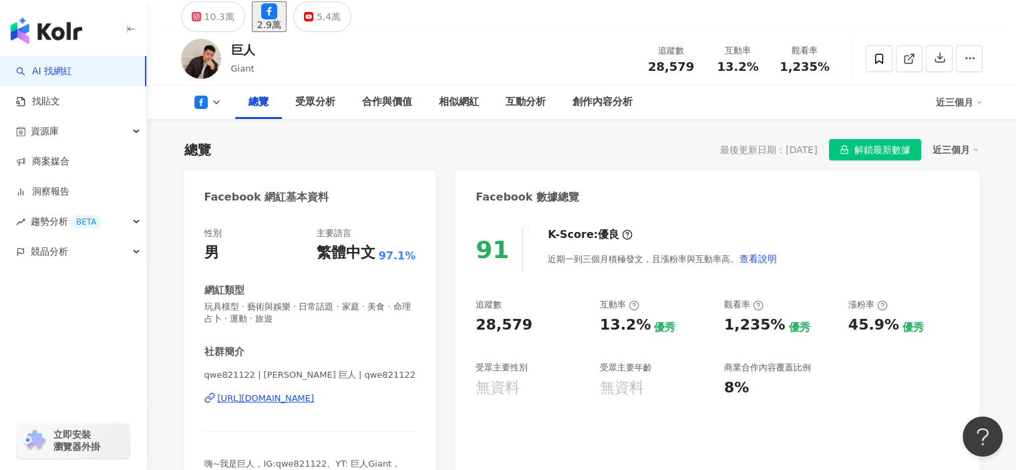
scroll to position [67, 0]
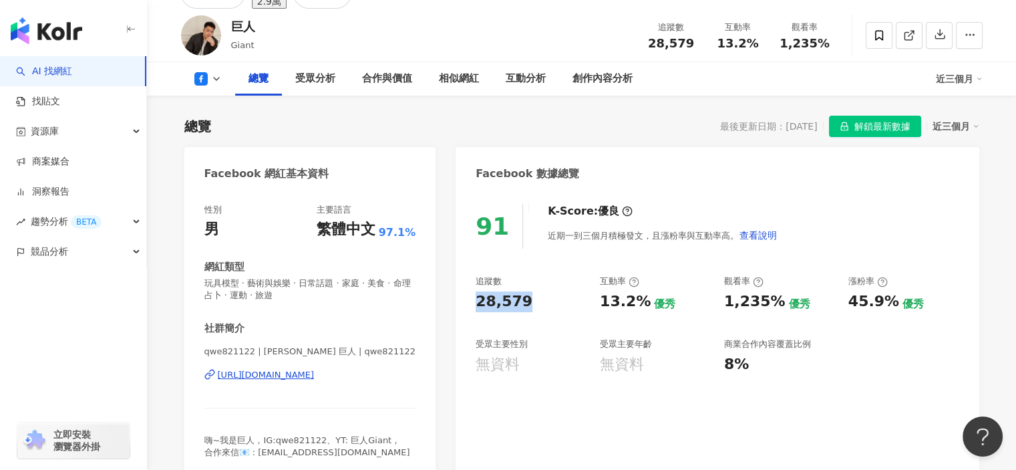
drag, startPoint x: 481, startPoint y: 301, endPoint x: 540, endPoint y: 300, distance: 58.8
click at [535, 303] on div "91 K-Score : 優良 近期一到三個月積極發文，且漲粉率與互動率高。 查看說明 追蹤數 28,579 互動率 13.2% 優秀 觀看率 1,235% …" at bounding box center [717, 345] width 523 height 310
copy div "28,579"
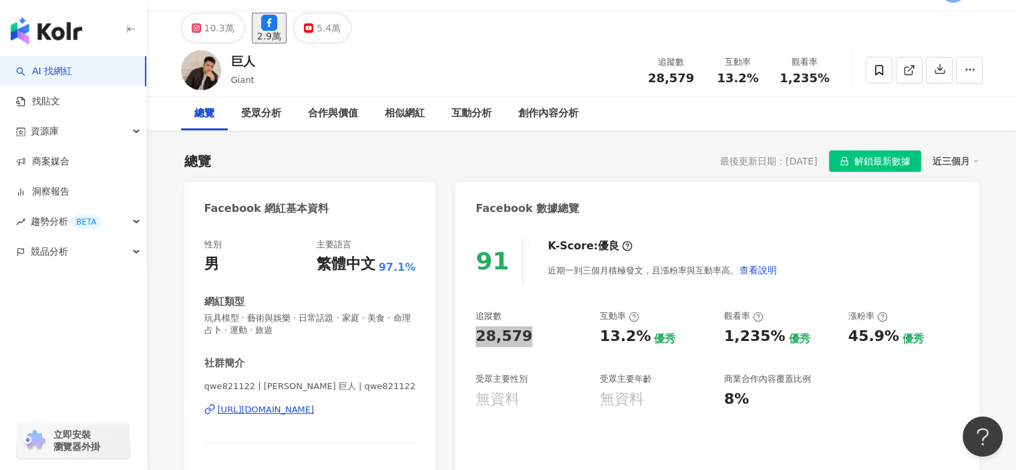
scroll to position [0, 0]
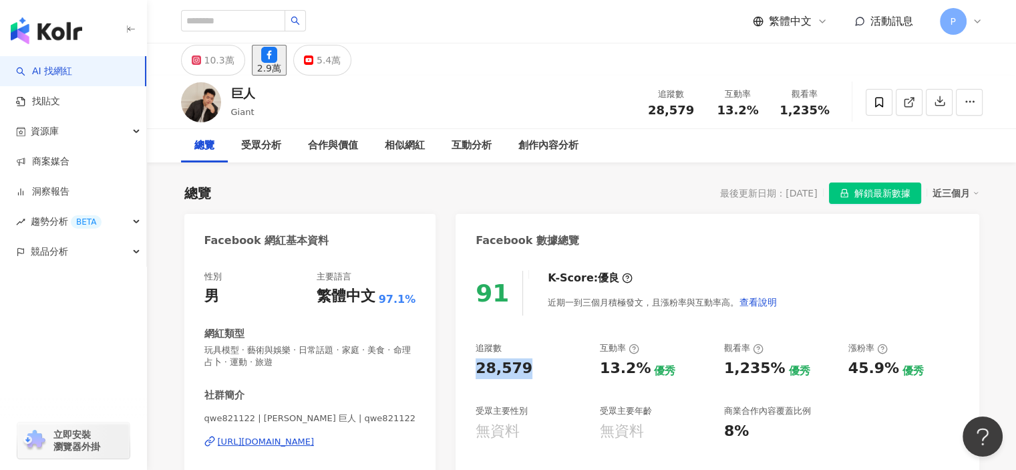
click at [214, 62] on div "10.3萬" at bounding box center [219, 60] width 30 height 19
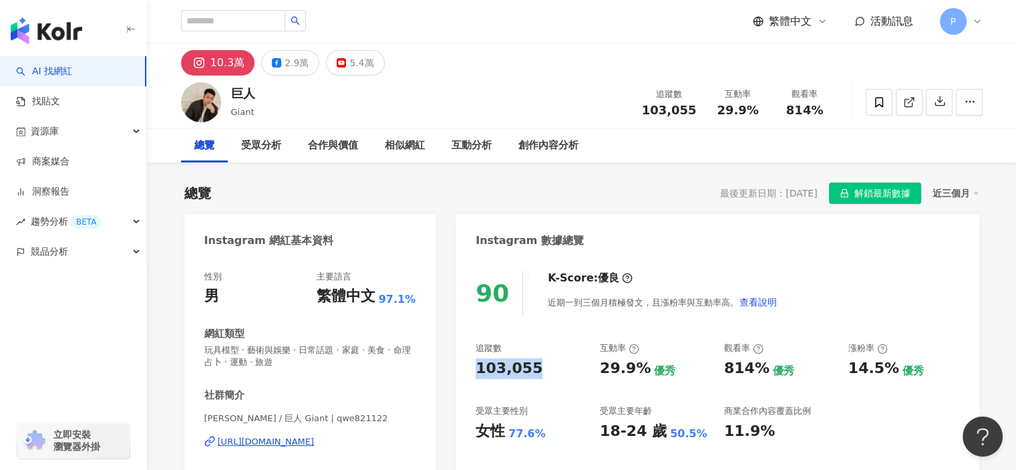
drag, startPoint x: 537, startPoint y: 361, endPoint x: 468, endPoint y: 365, distance: 68.9
click at [468, 365] on div "90 K-Score : 優良 近期一到三個月積極發文，且漲粉率與互動率高。 查看說明 追蹤數 103,055 互動率 29.9% 優秀 觀看率 814% 優…" at bounding box center [717, 406] width 523 height 298
copy div "103,055"
click at [338, 64] on rect at bounding box center [342, 62] width 8 height 5
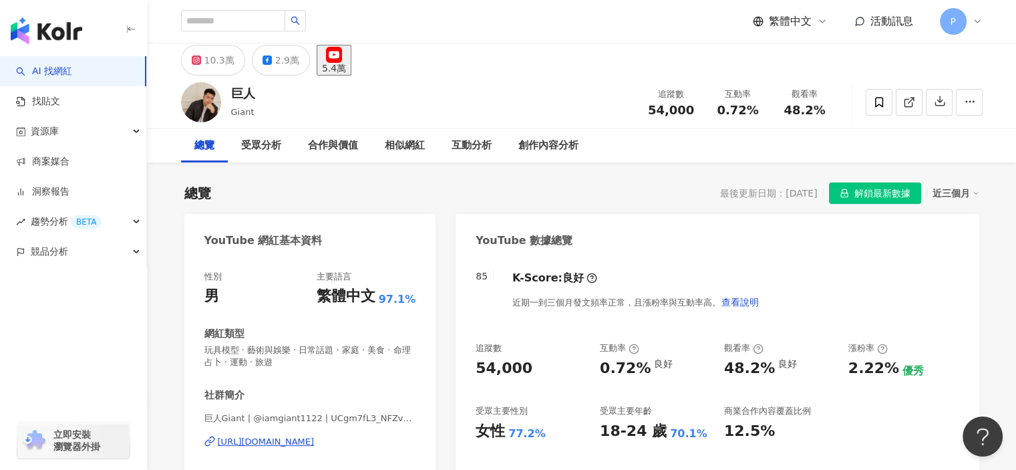
click at [468, 370] on div "85 K-Score : 良好 近期一到三個月發文頻率正常，且漲粉率與互動率高。 查看說明 追蹤數 54,000 互動率 0.72% 良好 觀看率 48.2%…" at bounding box center [717, 418] width 523 height 322
copy div "54,000"
click at [214, 73] on button "10.3萬" at bounding box center [213, 60] width 64 height 31
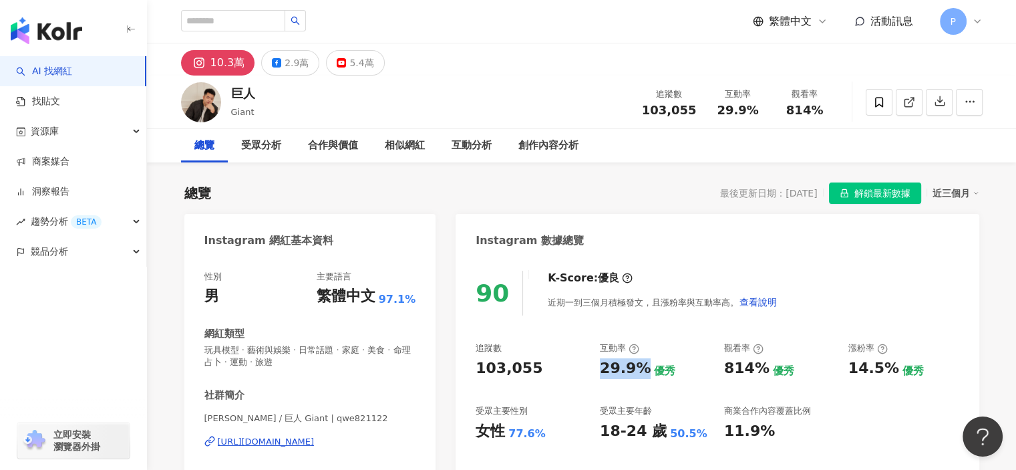
drag, startPoint x: 629, startPoint y: 369, endPoint x: 639, endPoint y: 367, distance: 10.4
click at [639, 367] on div "追蹤數 103,055 互動率 29.9% 優秀 觀看率 814% 優秀 漲粉率 14.5% 優秀 受眾主要性別 女性 77.6% 受眾主要年齡 18-24 …" at bounding box center [717, 391] width 483 height 99
copy div "29.9%"
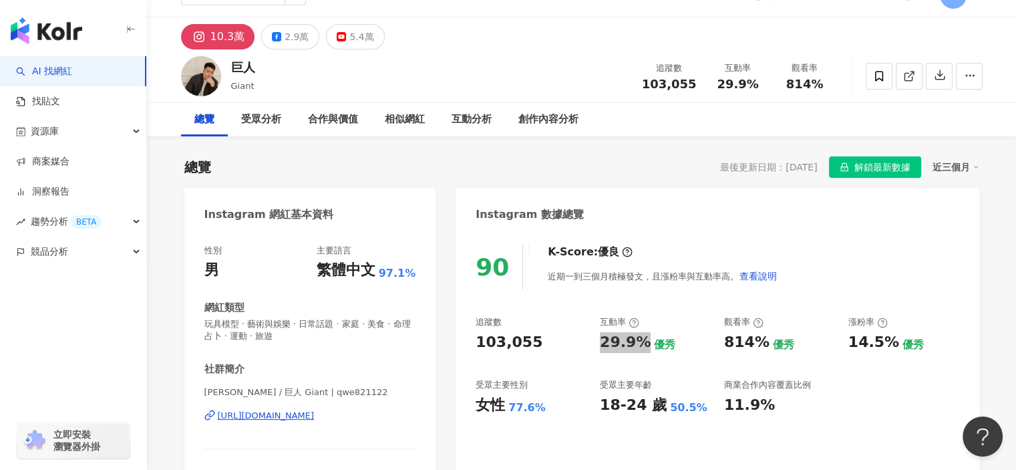
scroll to position [67, 0]
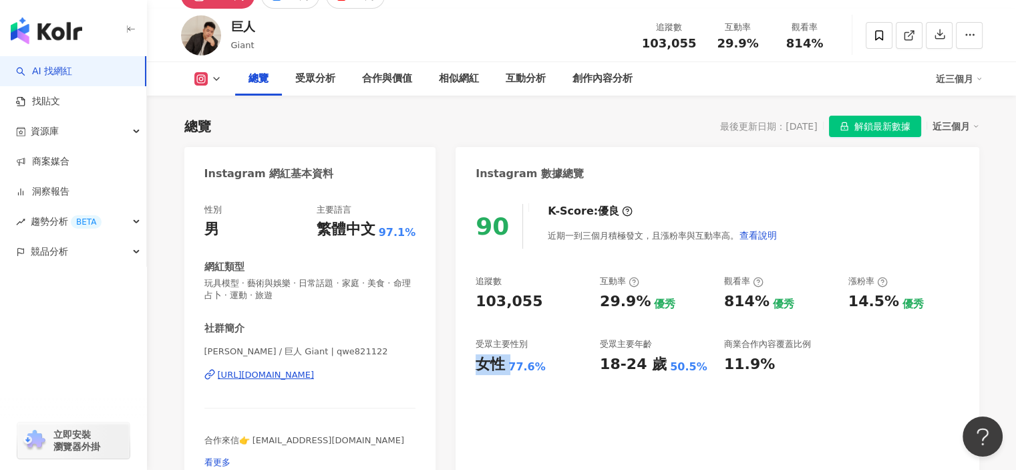
click at [504, 363] on div "女性" at bounding box center [490, 364] width 29 height 21
copy div "女性"
drag, startPoint x: 508, startPoint y: 371, endPoint x: 540, endPoint y: 372, distance: 31.4
click at [540, 372] on div "77.6%" at bounding box center [526, 366] width 37 height 15
copy div "77.6%"
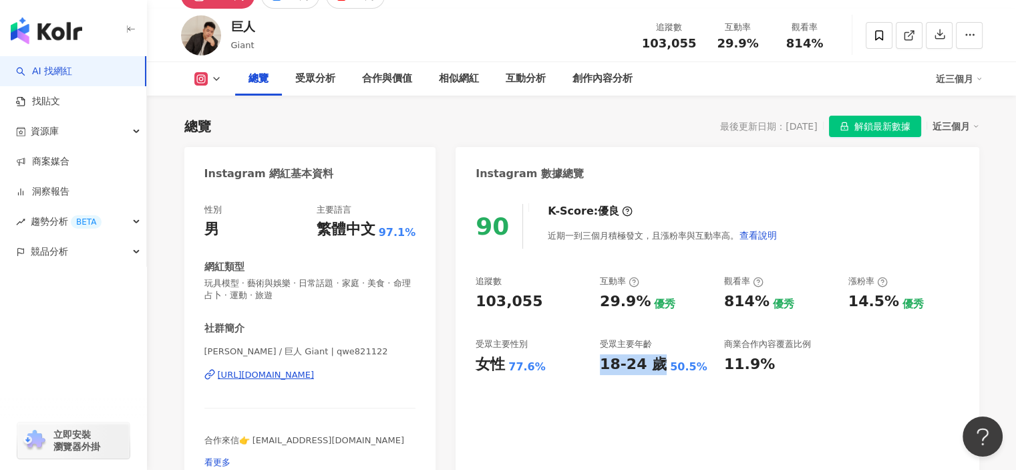
click at [658, 367] on div "追蹤數 103,055 互動率 29.9% 優秀 觀看率 814% 優秀 漲粉率 14.5% 優秀 受眾主要性別 女性 77.6% 受眾主要年齡 18-24 …" at bounding box center [717, 324] width 483 height 99
copy div "18-24 歲"
drag, startPoint x: 660, startPoint y: 367, endPoint x: 700, endPoint y: 363, distance: 40.2
click at [700, 363] on div "18-24 歲 50.5%" at bounding box center [655, 364] width 111 height 21
copy div "50.5%"
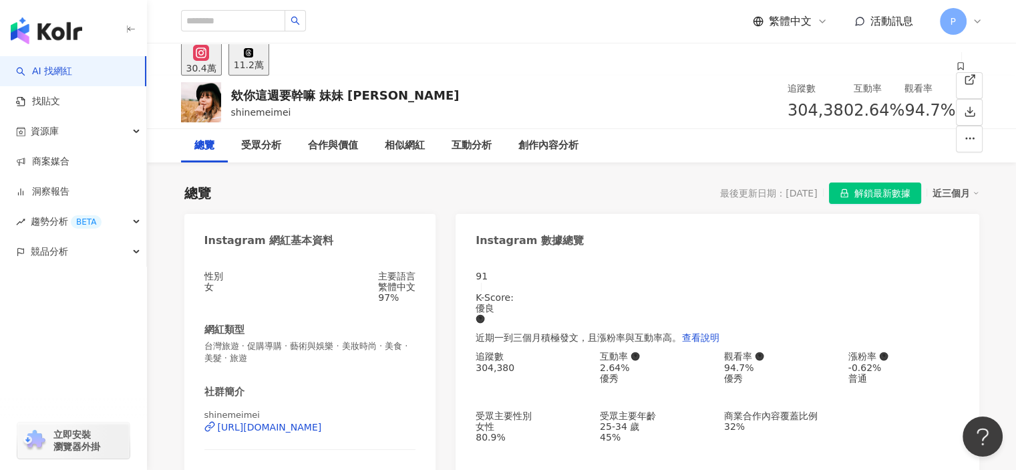
click at [265, 448] on div "shinemeimei [URL][DOMAIN_NAME]" at bounding box center [310, 437] width 212 height 57
click at [267, 432] on div "https://www.instagram.com/shinemeimei/" at bounding box center [270, 427] width 104 height 11
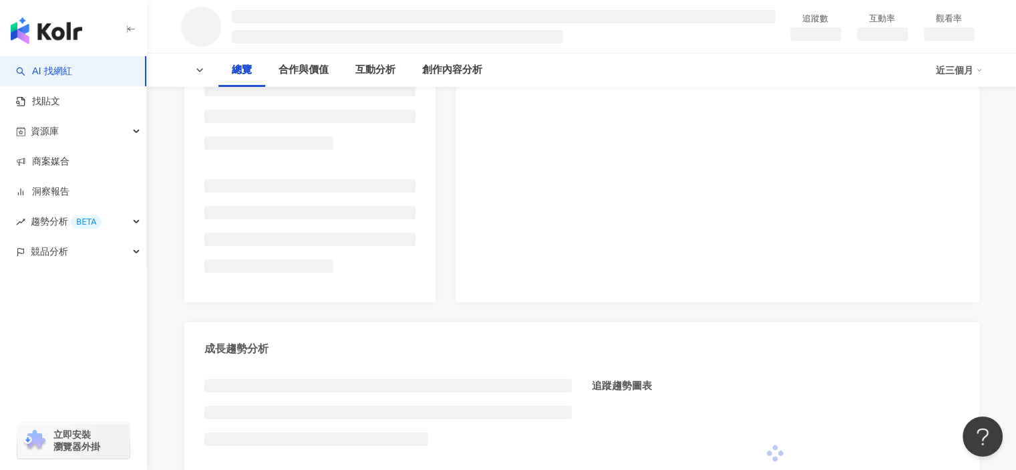
scroll to position [269, 0]
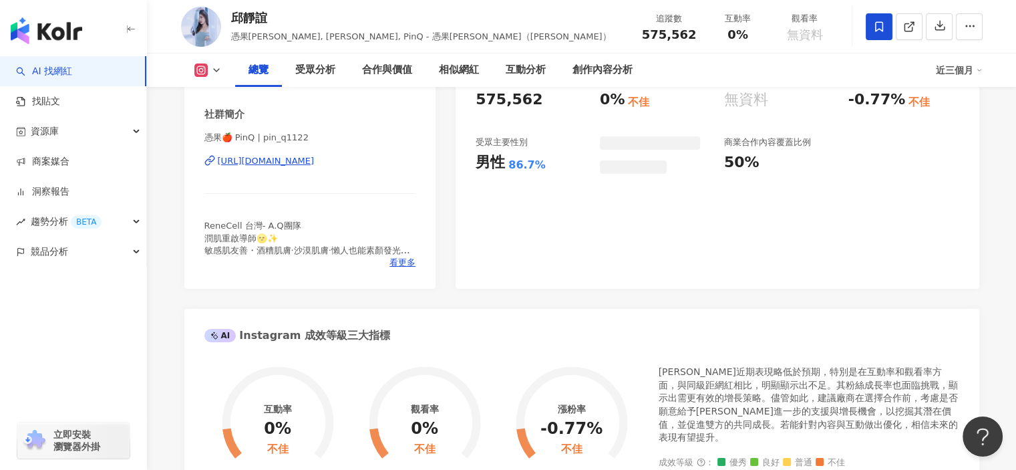
click at [326, 167] on div "憑果🍎 PinQ | pin_q1122 [URL][DOMAIN_NAME]" at bounding box center [310, 171] width 212 height 78
click at [315, 159] on div "[URL][DOMAIN_NAME]" at bounding box center [266, 161] width 97 height 12
